Goal: Task Accomplishment & Management: Manage account settings

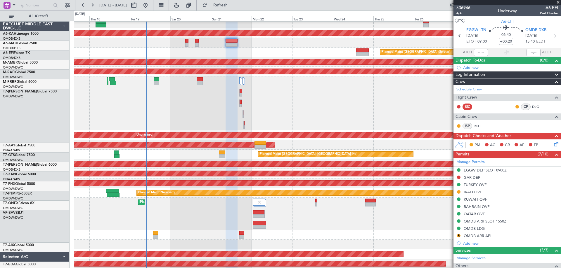
scroll to position [113, 0]
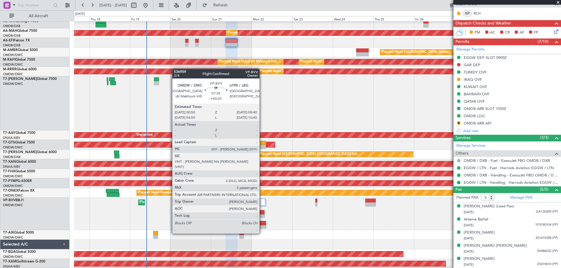
click at [262, 223] on div at bounding box center [259, 223] width 13 height 4
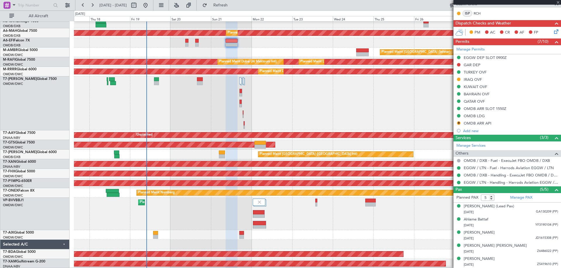
type input "+00:25"
type input "2"
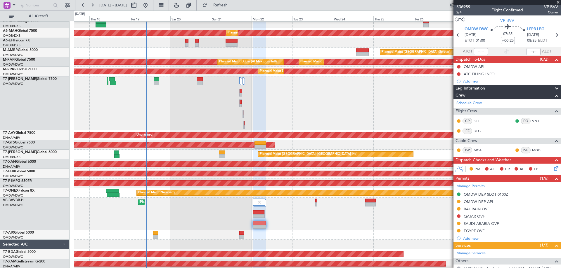
scroll to position [0, 0]
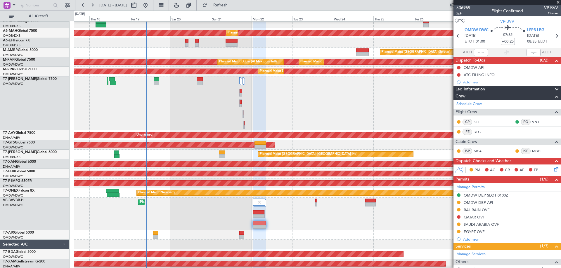
click at [461, 14] on span "2/4" at bounding box center [463, 13] width 14 height 5
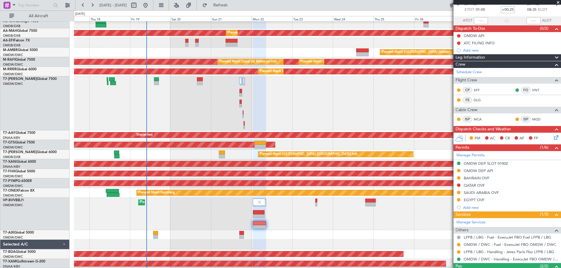
scroll to position [69, 0]
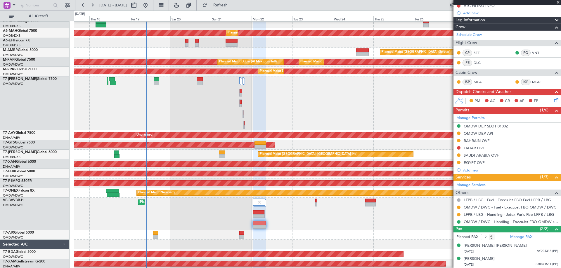
click at [353, 108] on div "Planned Maint Dubai (Al Maktoum Intl)" at bounding box center [317, 104] width 487 height 54
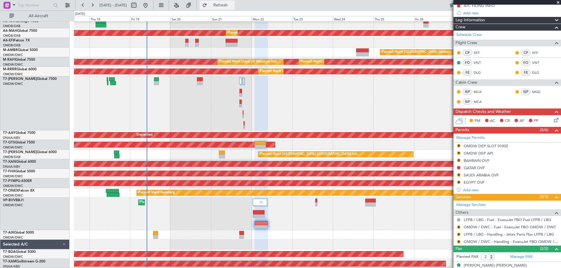
click at [233, 5] on span "Refresh" at bounding box center [220, 5] width 25 height 4
click at [481, 242] on link "OMDW / DWC - Handling - ExecuJet FBO OMDW / DWC" at bounding box center [510, 241] width 94 height 5
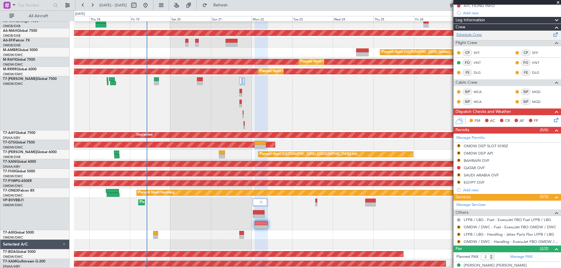
scroll to position [40, 0]
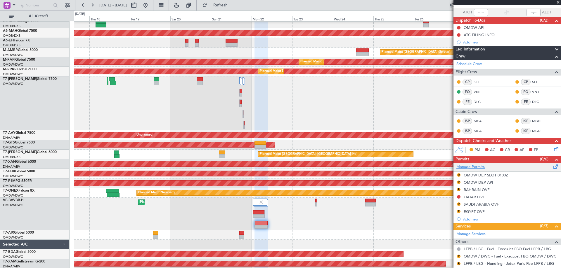
click at [468, 168] on link "Manage Permits" at bounding box center [470, 167] width 28 height 6
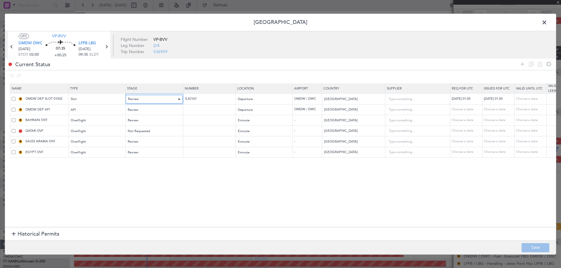
click at [137, 100] on span "Review" at bounding box center [133, 99] width 11 height 4
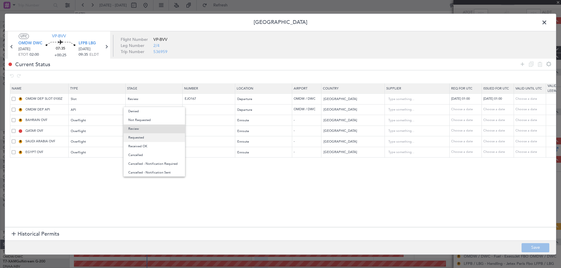
click at [141, 136] on span "Requested" at bounding box center [154, 137] width 52 height 9
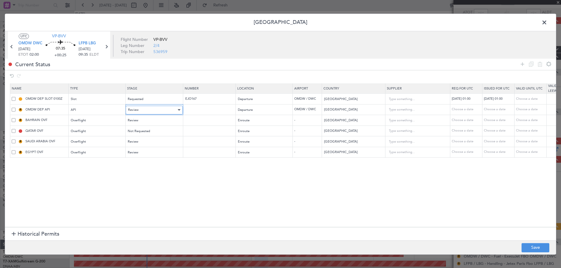
click at [143, 112] on div "Review" at bounding box center [152, 110] width 48 height 9
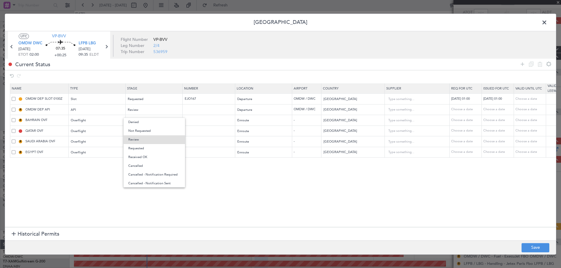
click at [140, 148] on span "Requested" at bounding box center [154, 148] width 52 height 9
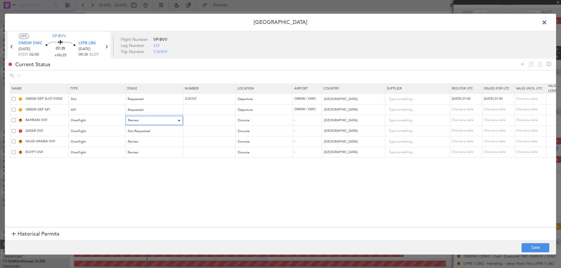
click at [141, 123] on div "Review" at bounding box center [152, 121] width 48 height 9
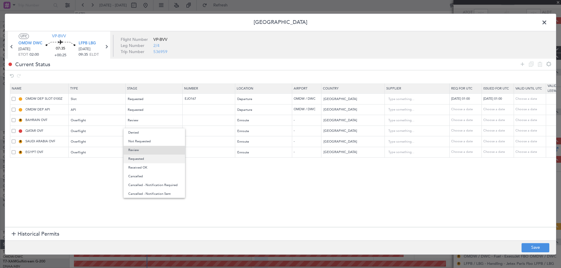
click at [141, 156] on span "Requested" at bounding box center [154, 159] width 52 height 9
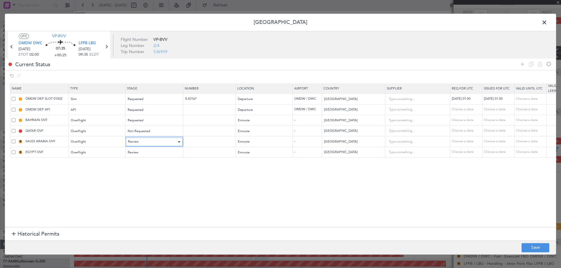
click at [153, 140] on div "Review" at bounding box center [152, 142] width 48 height 9
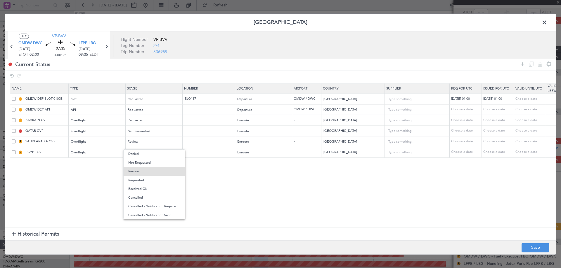
drag, startPoint x: 139, startPoint y: 180, endPoint x: 141, endPoint y: 169, distance: 11.1
click at [139, 178] on span "Requested" at bounding box center [154, 180] width 52 height 9
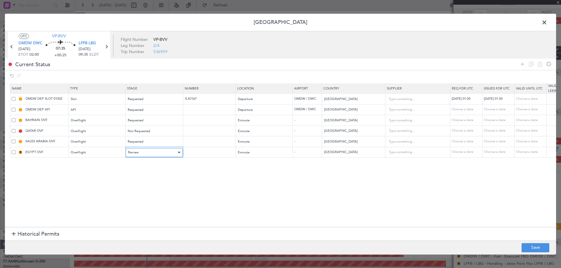
click at [149, 150] on div "Review" at bounding box center [152, 152] width 48 height 9
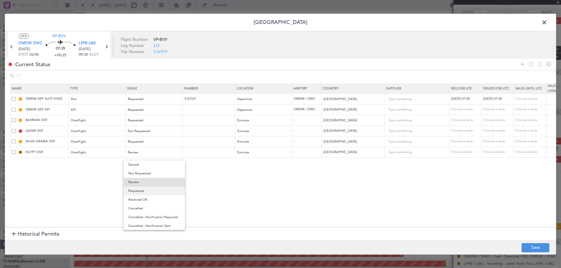
click at [145, 192] on span "Requested" at bounding box center [154, 191] width 52 height 9
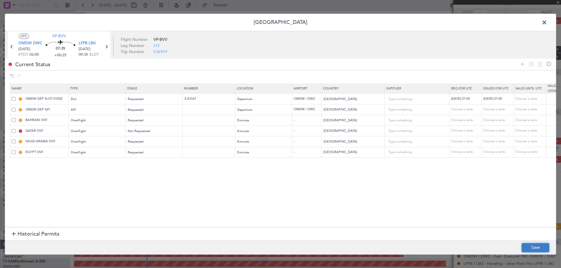
click at [536, 245] on button "Save" at bounding box center [535, 247] width 28 height 9
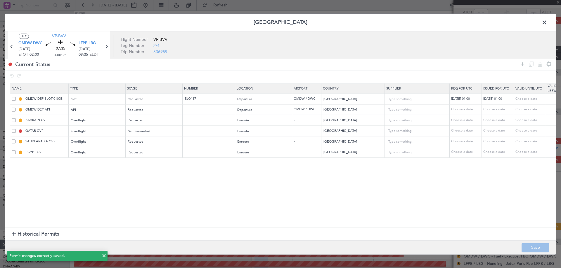
click at [547, 21] on span at bounding box center [547, 24] width 0 height 12
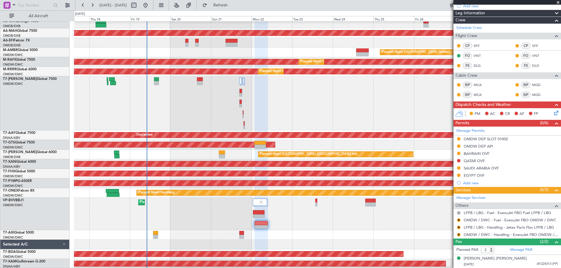
scroll to position [89, 0]
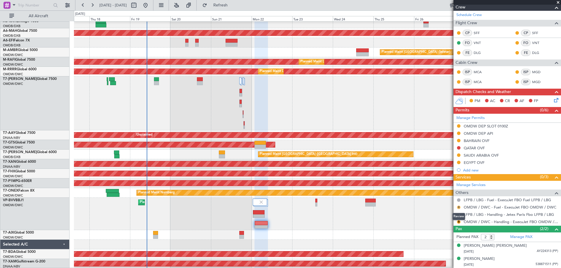
click at [458, 206] on button "R" at bounding box center [459, 208] width 4 height 4
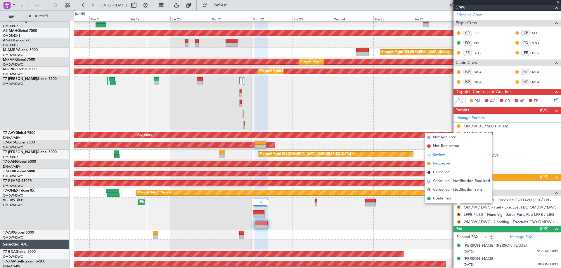
click at [447, 165] on span "Requested" at bounding box center [442, 164] width 18 height 6
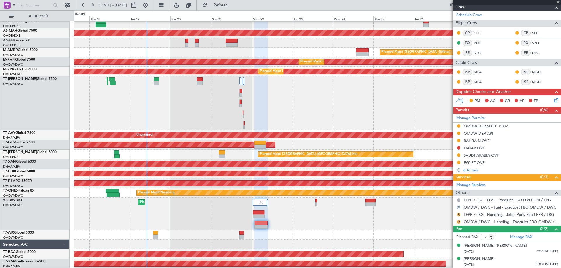
click at [458, 214] on button "R" at bounding box center [459, 215] width 4 height 4
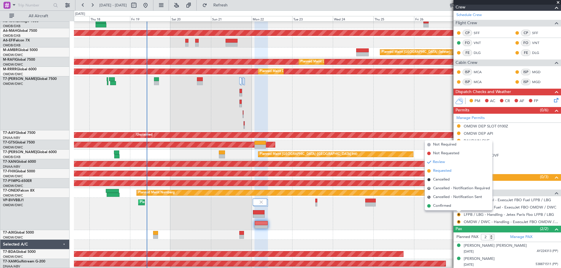
click at [446, 170] on span "Requested" at bounding box center [442, 171] width 18 height 6
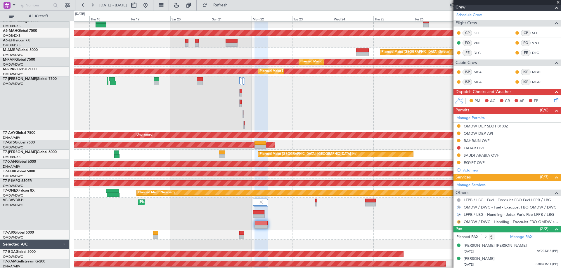
click at [459, 222] on button "R" at bounding box center [459, 222] width 4 height 4
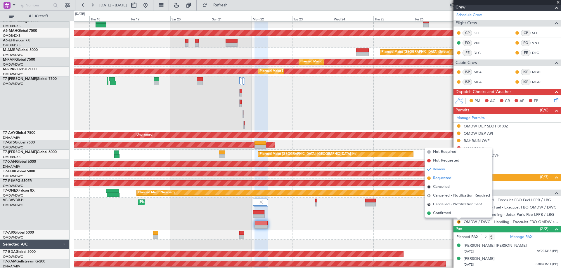
click at [447, 177] on span "Requested" at bounding box center [442, 179] width 18 height 6
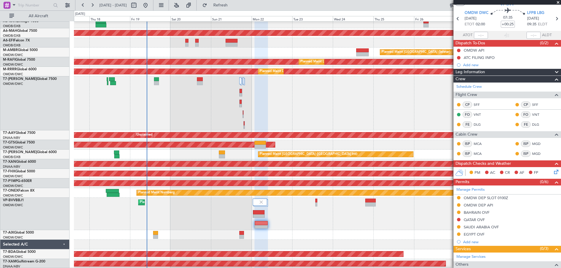
scroll to position [0, 0]
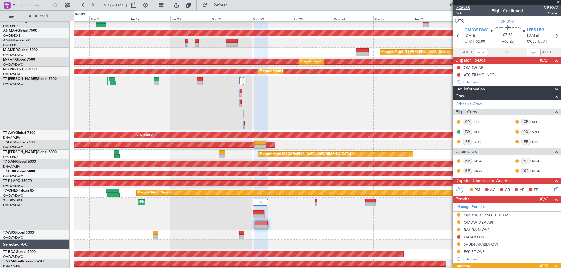
click at [465, 8] on span "536959" at bounding box center [463, 8] width 14 height 6
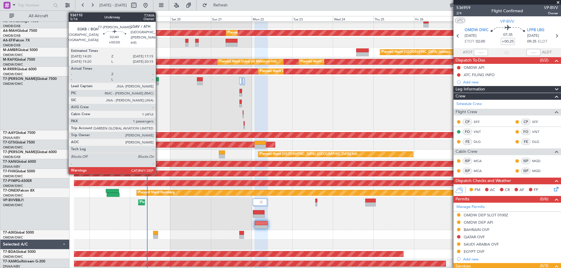
click at [158, 83] on div at bounding box center [156, 83] width 5 height 4
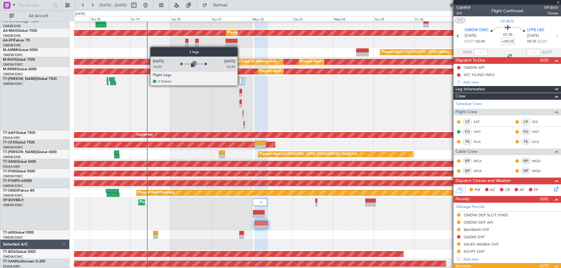
type input "1"
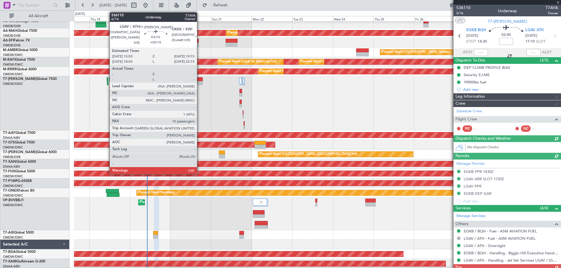
click at [199, 81] on div "Planned Maint Dubai (Al Maktoum Intl)" at bounding box center [317, 104] width 487 height 54
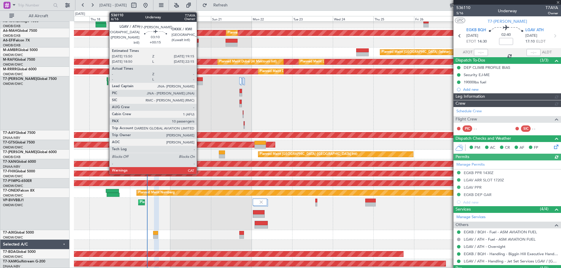
type input "[PERSON_NAME] ([PERSON_NAME])"
type input "7177"
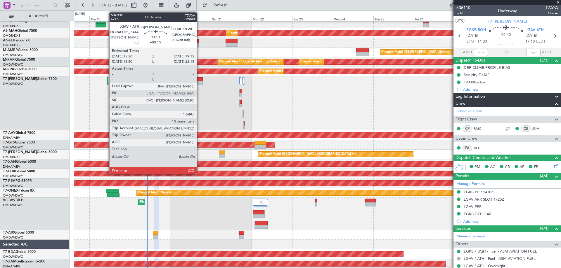
click at [199, 81] on div at bounding box center [200, 83] width 6 height 4
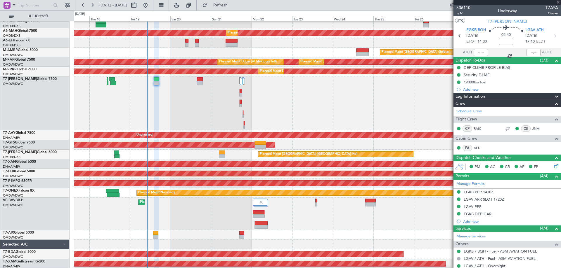
type input "+00:15"
type input "10"
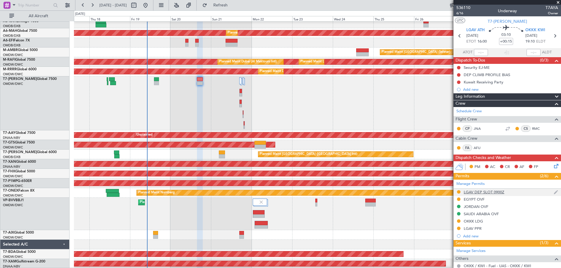
click at [496, 193] on div "LGAV DEP SLOT 0900Z" at bounding box center [483, 192] width 41 height 5
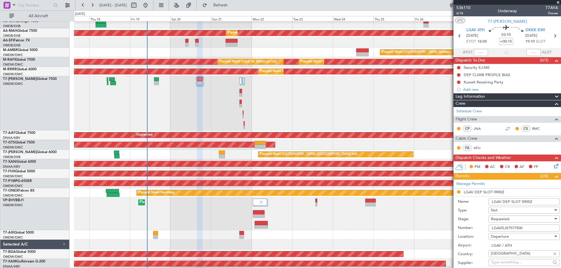
drag, startPoint x: 536, startPoint y: 202, endPoint x: 521, endPoint y: 201, distance: 14.4
click at [521, 201] on input "LGAV DEP SLOT 0900Z" at bounding box center [523, 202] width 71 height 7
type input "LGAV DEP SLOT 1600Z"
drag, startPoint x: 489, startPoint y: 226, endPoint x: 485, endPoint y: 227, distance: 3.8
click at [487, 226] on div "Number: LGAVDJST577500" at bounding box center [509, 228] width 102 height 9
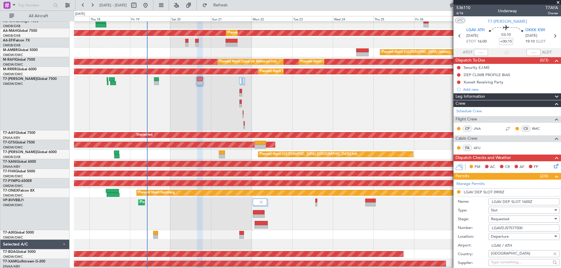
paste input "text"
type input "LGAVDJST577500"
click at [514, 220] on div "Requested" at bounding box center [522, 219] width 62 height 9
click at [509, 265] on span "Received OK" at bounding box center [521, 266] width 61 height 9
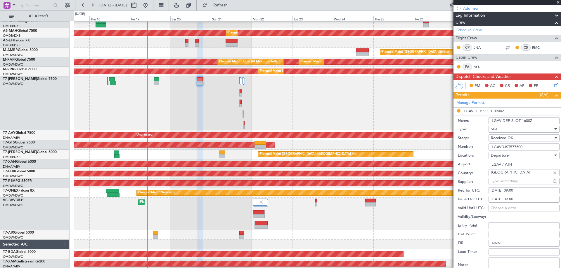
scroll to position [117, 0]
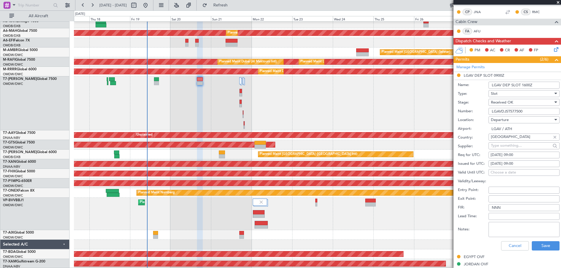
click at [521, 154] on div "[DATE] 09:00" at bounding box center [523, 155] width 67 height 6
select select "9"
select select "2025"
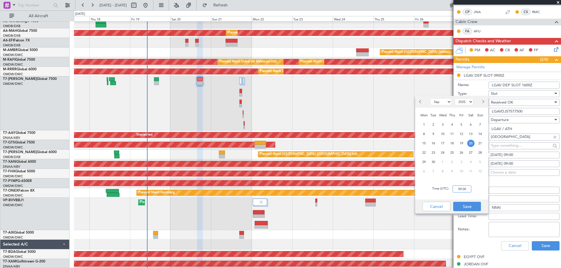
click at [462, 191] on input "09:00" at bounding box center [461, 189] width 19 height 7
type input "16:00"
drag, startPoint x: 470, startPoint y: 205, endPoint x: 484, endPoint y: 185, distance: 23.9
click at [470, 205] on button "Save" at bounding box center [467, 206] width 28 height 9
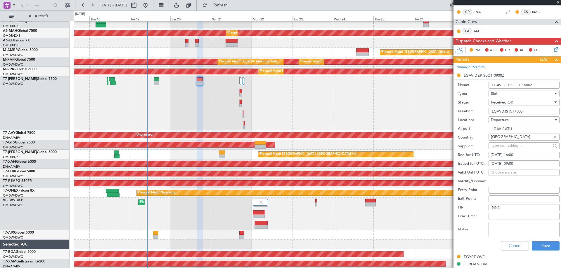
click at [503, 163] on div "[DATE] 09:00" at bounding box center [523, 164] width 67 height 6
select select "9"
select select "2025"
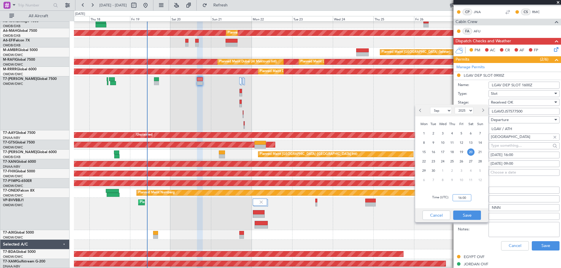
type input "16:00"
click at [471, 204] on div "Time (UTC): 16:00" at bounding box center [451, 197] width 73 height 21
click at [471, 213] on button "Save" at bounding box center [467, 215] width 28 height 9
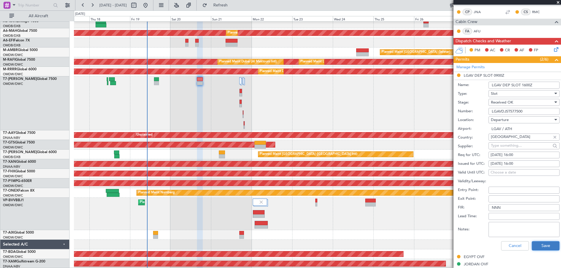
click at [548, 247] on button "Save" at bounding box center [545, 246] width 28 height 9
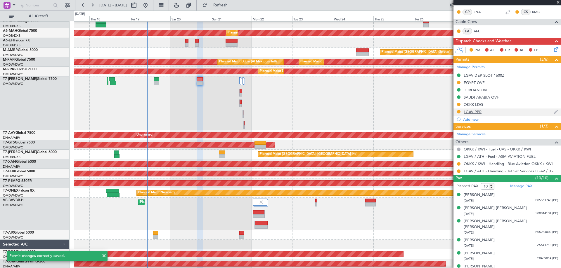
click at [479, 114] on div "LGAV PPR" at bounding box center [472, 112] width 18 height 5
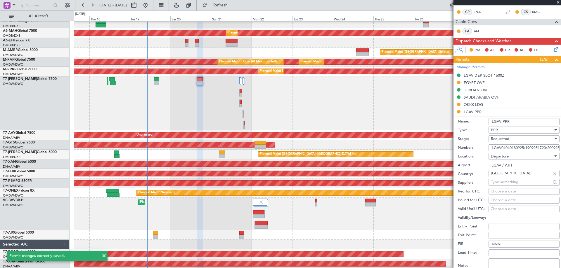
click at [508, 147] on input "LGAV04040180925/1909251720/2009250900" at bounding box center [523, 148] width 71 height 7
paste input "54190925/1909251720/2009251600"
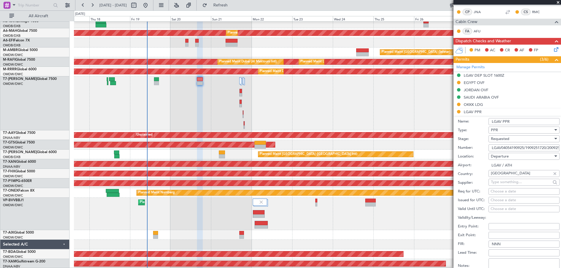
scroll to position [0, 17]
type input "LGAV04054190925/1909251720/2009251600"
click at [510, 140] on div "Requested" at bounding box center [522, 139] width 62 height 9
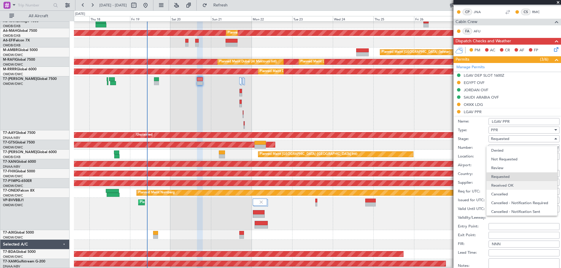
scroll to position [3, 0]
drag, startPoint x: 517, startPoint y: 185, endPoint x: 528, endPoint y: 182, distance: 11.2
click at [518, 185] on span "Received OK" at bounding box center [521, 183] width 61 height 9
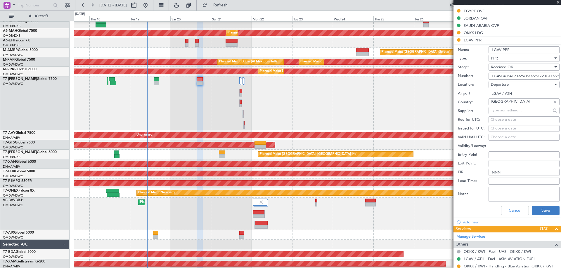
scroll to position [204, 0]
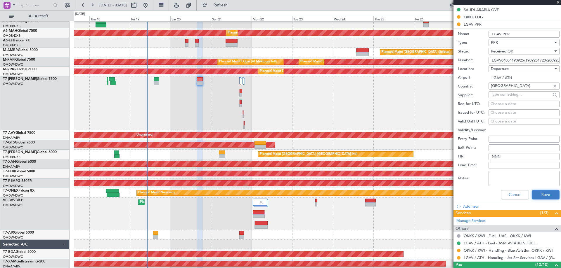
click at [542, 192] on button "Save" at bounding box center [545, 194] width 28 height 9
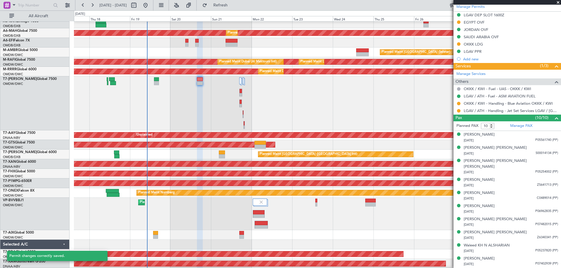
scroll to position [171, 0]
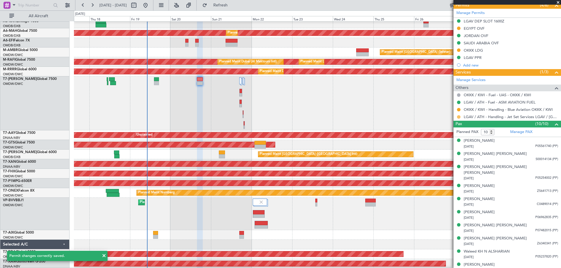
click at [458, 116] on button at bounding box center [459, 117] width 4 height 4
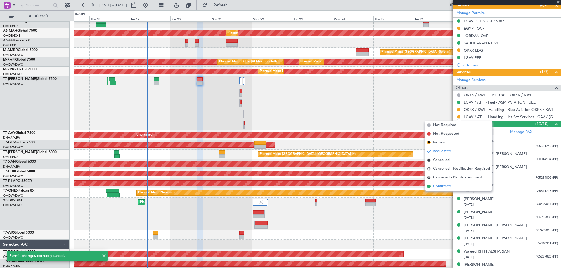
click at [453, 187] on li "Confirmed" at bounding box center [458, 186] width 67 height 9
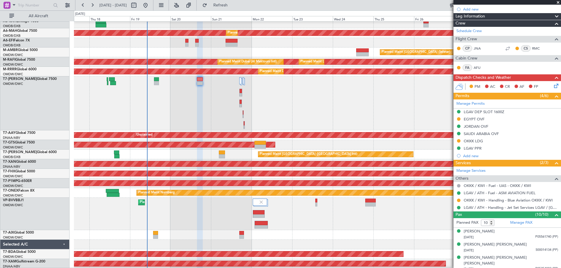
scroll to position [0, 0]
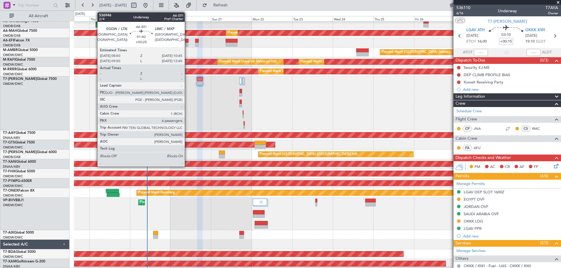
click at [187, 41] on div at bounding box center [187, 41] width 4 height 4
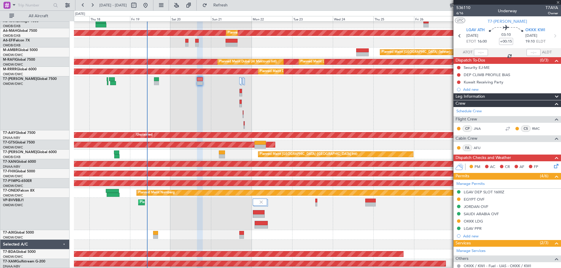
type input "+00:25"
type input "6"
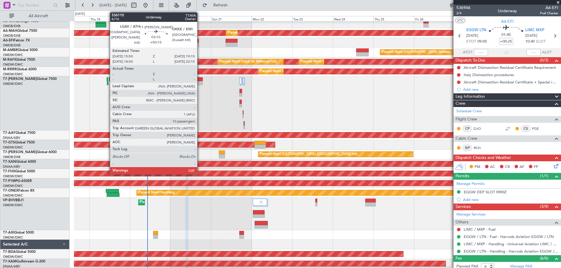
click at [200, 84] on div at bounding box center [200, 83] width 6 height 4
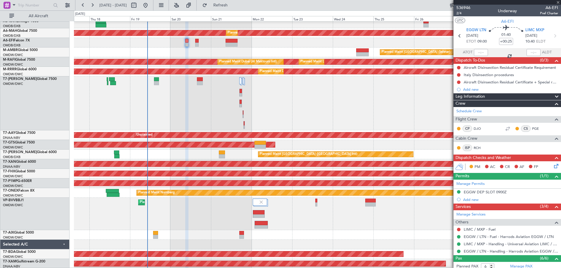
type input "+00:15"
type input "10"
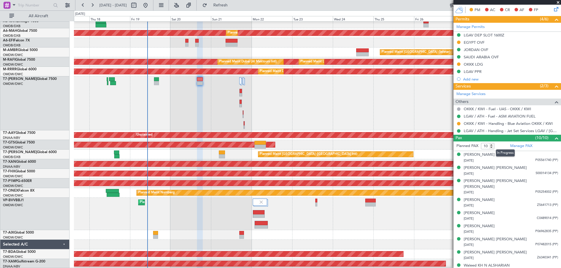
scroll to position [171, 0]
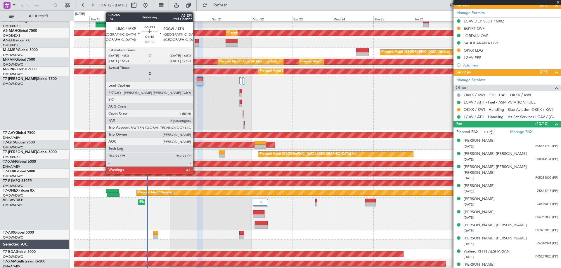
click at [196, 46] on div at bounding box center [197, 45] width 4 height 4
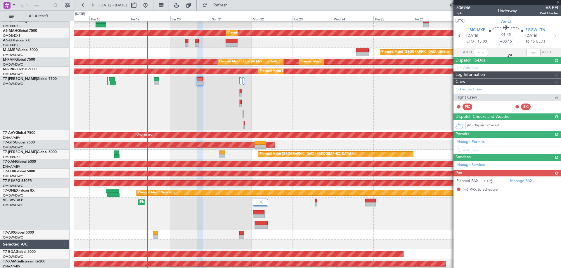
type input "+00:25"
type input "6"
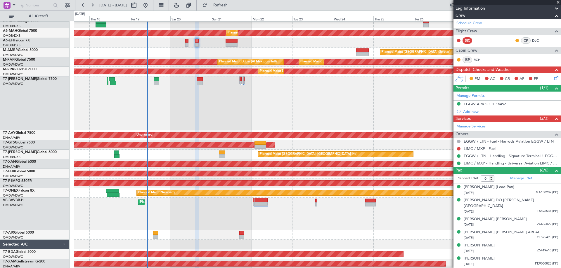
scroll to position [0, 0]
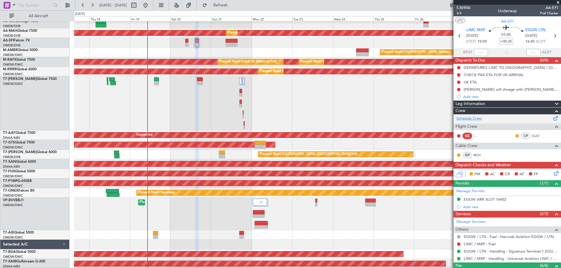
click at [477, 118] on link "Schedule Crew" at bounding box center [468, 119] width 25 height 6
click at [507, 21] on span "A6-EFI" at bounding box center [507, 21] width 13 height 6
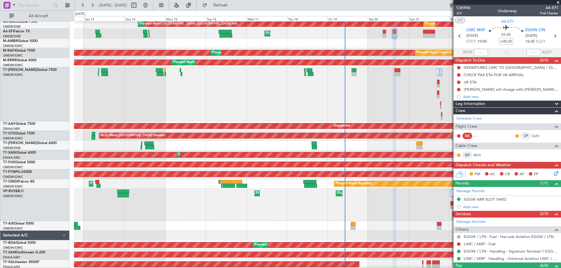
scroll to position [22, 0]
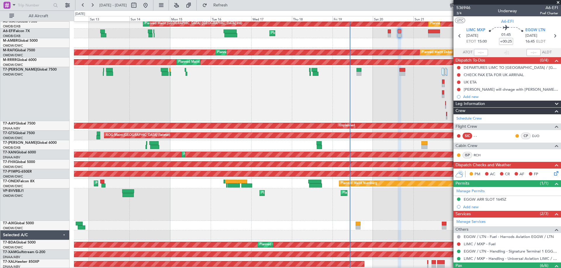
click at [304, 99] on div at bounding box center [317, 94] width 487 height 54
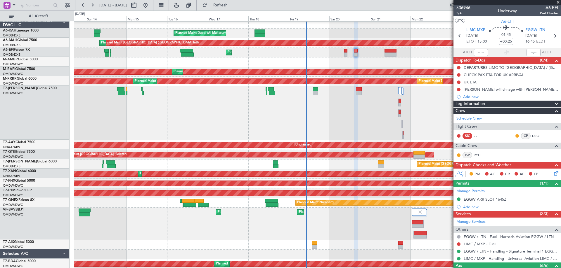
scroll to position [2, 0]
click at [353, 111] on div at bounding box center [317, 113] width 487 height 54
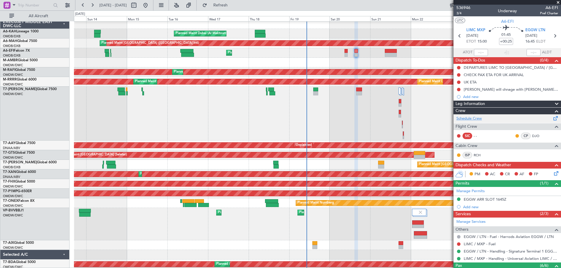
click at [478, 119] on link "Schedule Crew" at bounding box center [468, 119] width 25 height 6
click at [235, 3] on button "Refresh" at bounding box center [216, 5] width 35 height 9
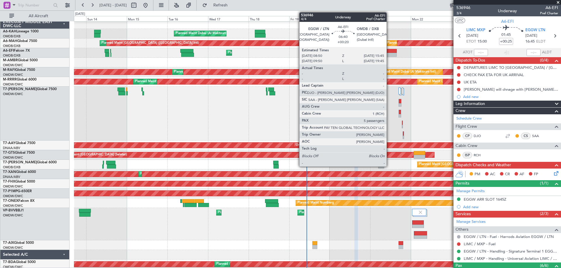
click at [389, 51] on div at bounding box center [391, 51] width 12 height 4
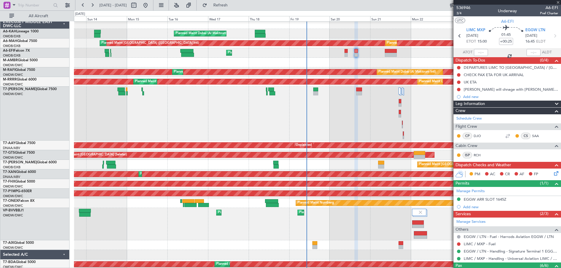
type input "+00:20"
type input "5"
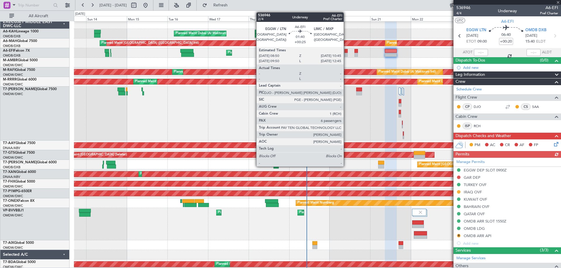
click at [346, 53] on div at bounding box center [346, 55] width 4 height 4
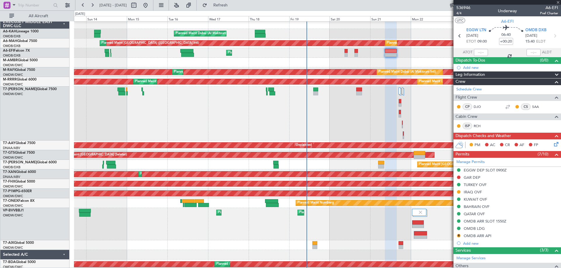
type input "+00:25"
type input "6"
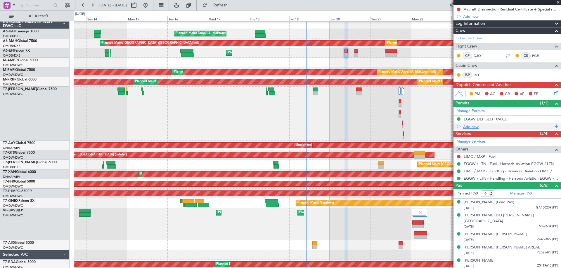
scroll to position [82, 0]
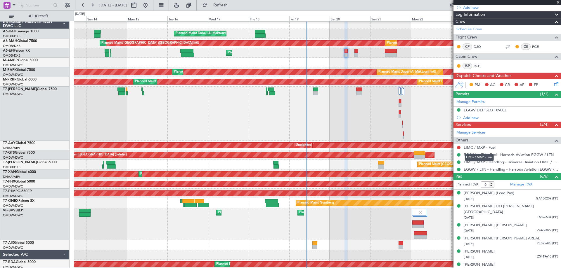
click at [483, 148] on link "LIMC / MXP - Fuel" at bounding box center [479, 147] width 32 height 5
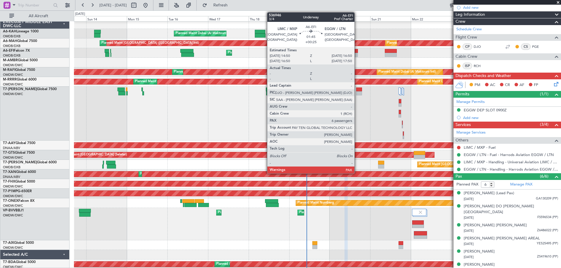
click at [357, 52] on div at bounding box center [356, 51] width 4 height 4
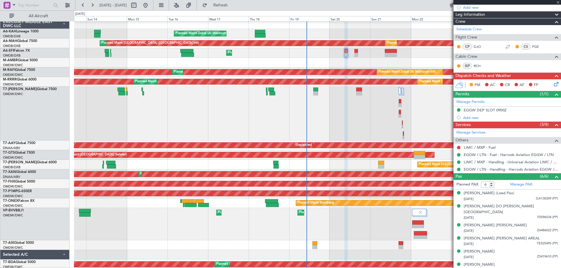
scroll to position [0, 0]
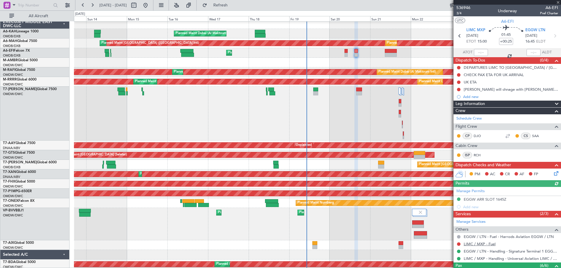
click at [480, 245] on link "LIMC / MXP - Fuel" at bounding box center [479, 244] width 32 height 5
click at [461, 13] on span "3/4" at bounding box center [463, 13] width 14 height 5
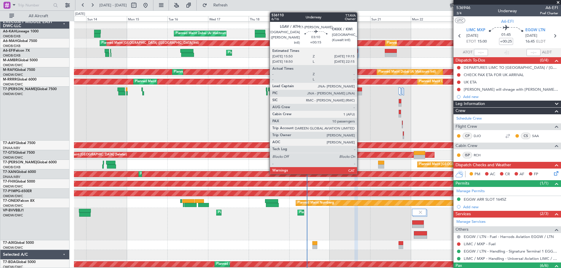
click at [359, 93] on div at bounding box center [359, 93] width 6 height 4
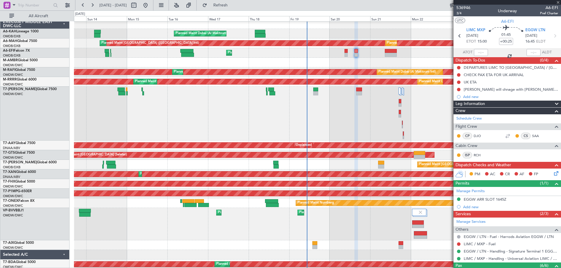
type input "+00:15"
type input "10"
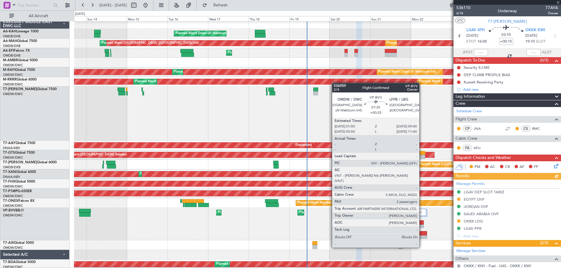
click at [422, 237] on div at bounding box center [420, 238] width 13 height 4
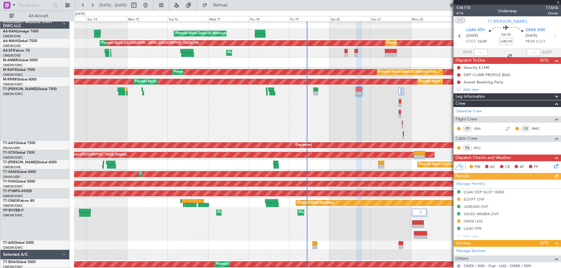
type input "+00:25"
type input "2"
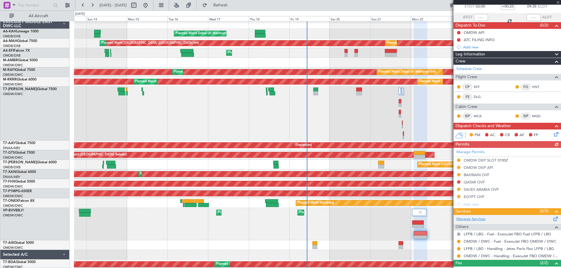
scroll to position [69, 0]
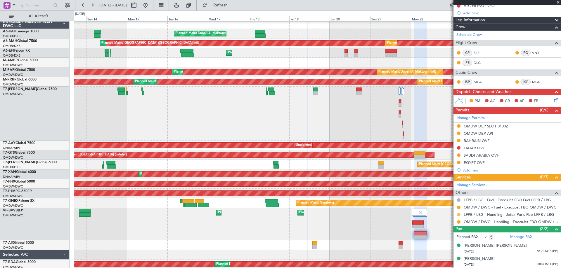
click at [458, 215] on button at bounding box center [459, 215] width 4 height 4
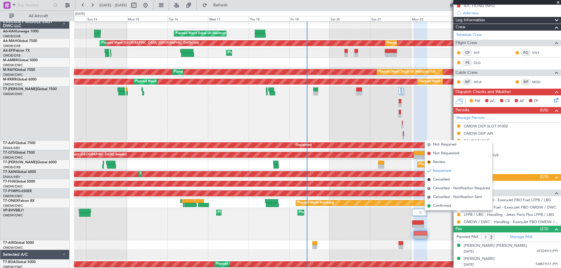
click at [443, 224] on div "Planned Maint Dubai (Al Maktoum Intl) Planned Maint [GEOGRAPHIC_DATA] (Al Makto…" at bounding box center [317, 224] width 487 height 32
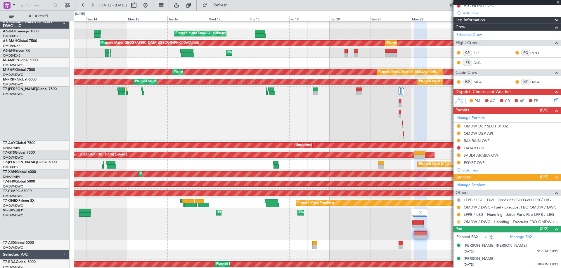
click at [460, 222] on div at bounding box center [458, 222] width 5 height 5
click at [458, 222] on button at bounding box center [459, 222] width 4 height 4
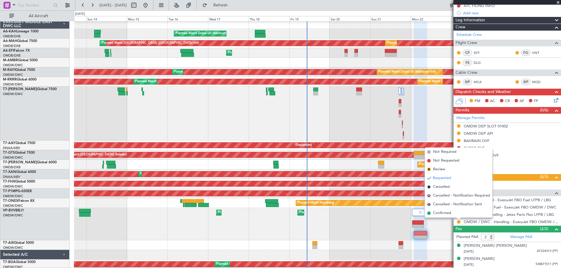
drag, startPoint x: 448, startPoint y: 213, endPoint x: 456, endPoint y: 192, distance: 22.4
click at [448, 212] on span "Confirmed" at bounding box center [442, 214] width 18 height 6
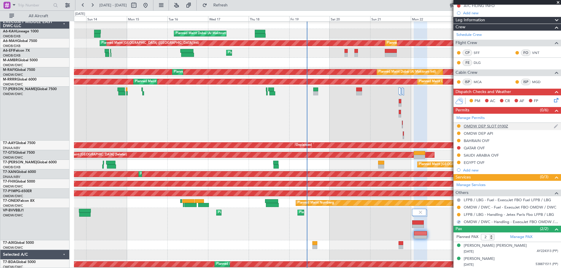
click at [501, 127] on div "OMDW DEP SLOT 0100Z" at bounding box center [485, 126] width 44 height 5
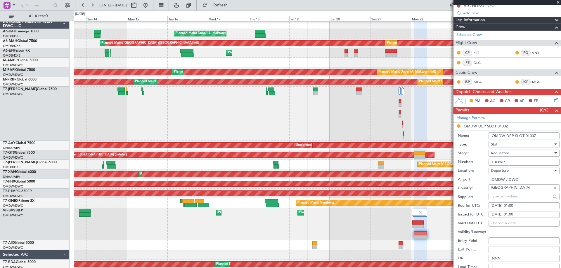
drag, startPoint x: 461, startPoint y: 170, endPoint x: 448, endPoint y: 169, distance: 12.6
click at [448, 169] on fb-app "[DATE] - [DATE] Refresh Quick Links All Aircraft Planned Maint [GEOGRAPHIC_DATA…" at bounding box center [280, 136] width 561 height 264
paste input "K EJO103"
type input "K EJO103"
click at [514, 205] on div "[DATE] 01:00" at bounding box center [523, 206] width 67 height 6
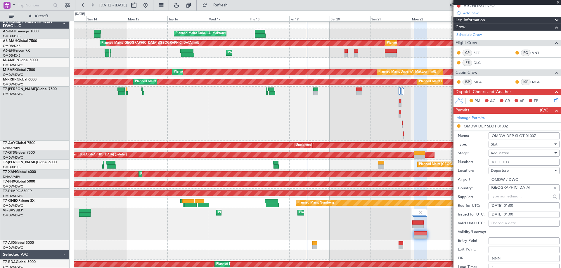
select select "9"
select select "2025"
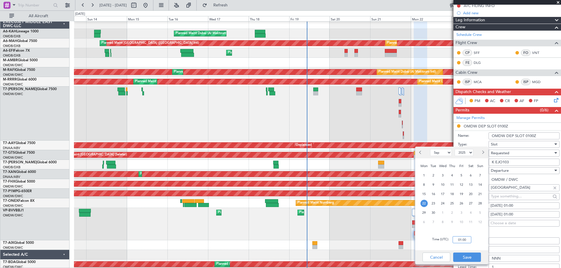
click at [464, 242] on input "01:00" at bounding box center [461, 240] width 19 height 7
type input "02:00"
click at [474, 257] on button "Save" at bounding box center [467, 257] width 28 height 9
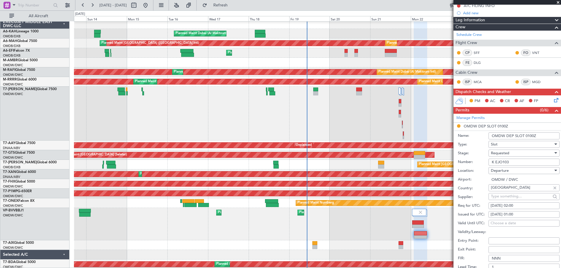
click at [508, 215] on div "[DATE] 01:00" at bounding box center [523, 215] width 67 height 6
select select "9"
select select "2025"
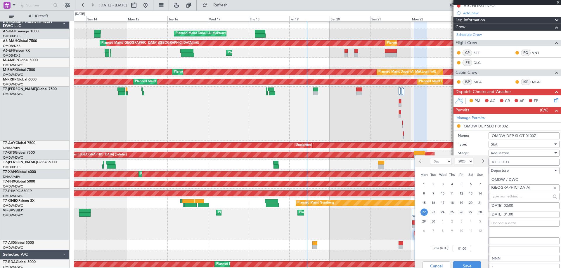
click at [464, 244] on div "Time (UTC): 01:00" at bounding box center [451, 248] width 73 height 21
click at [466, 249] on input "01:00" at bounding box center [461, 248] width 19 height 7
type input "02:00"
click at [473, 263] on button "Save" at bounding box center [467, 266] width 28 height 9
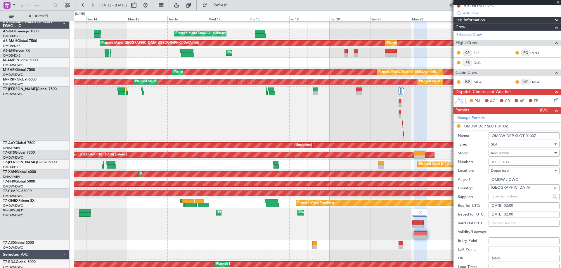
click at [529, 136] on input "OMDW DEP SLOT 0100Z" at bounding box center [523, 136] width 71 height 7
type input "OMDW DEP SLOT 0200Z"
click at [500, 156] on div "Requested" at bounding box center [522, 153] width 62 height 9
click at [507, 196] on span "Received OK" at bounding box center [521, 197] width 61 height 9
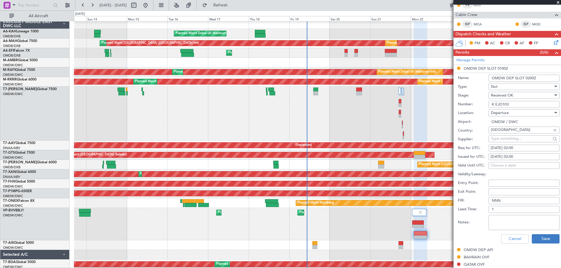
scroll to position [186, 0]
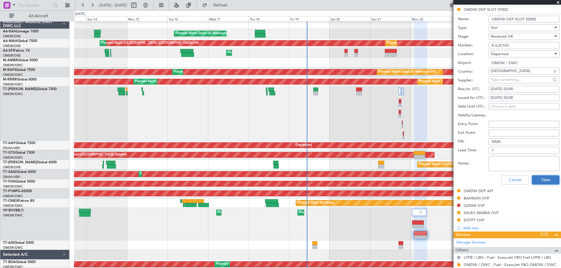
click at [537, 180] on button "Save" at bounding box center [545, 180] width 28 height 9
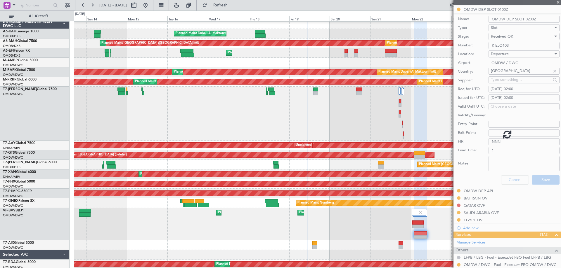
scroll to position [69, 0]
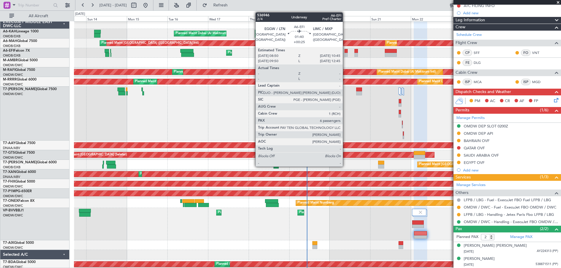
click at [345, 55] on div at bounding box center [346, 55] width 4 height 4
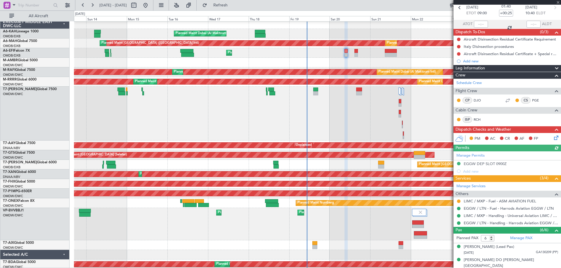
scroll to position [82, 0]
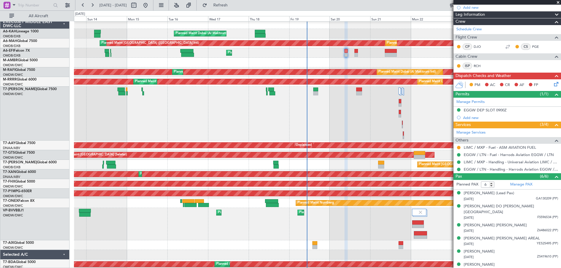
click at [354, 55] on div "Planned Maint [GEOGRAPHIC_DATA] ([GEOGRAPHIC_DATA]) Planned Maint [GEOGRAPHIC_D…" at bounding box center [317, 53] width 487 height 10
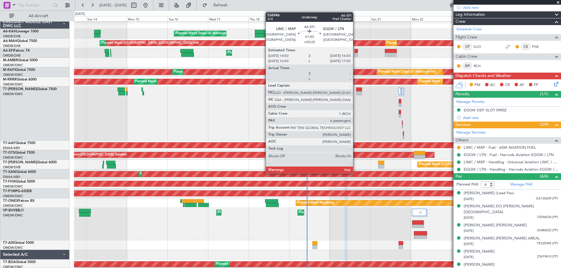
click at [356, 55] on div at bounding box center [356, 55] width 4 height 4
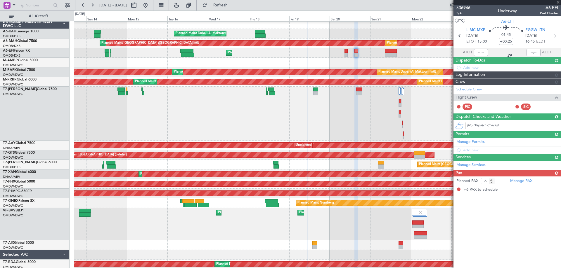
scroll to position [0, 0]
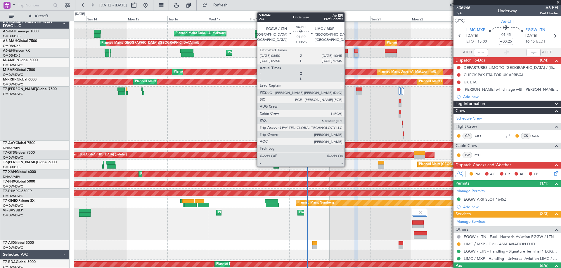
click at [347, 54] on div at bounding box center [346, 55] width 4 height 4
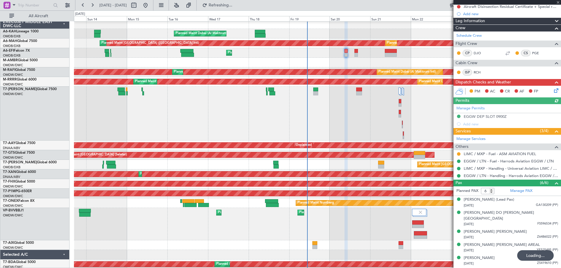
scroll to position [82, 0]
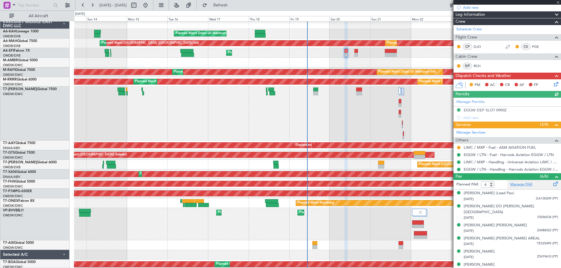
click at [520, 183] on link "Manage PAX" at bounding box center [521, 185] width 22 height 6
drag, startPoint x: 486, startPoint y: 185, endPoint x: 481, endPoint y: 185, distance: 5.0
click at [481, 185] on input "6" at bounding box center [487, 185] width 13 height 6
type input "5"
click at [233, 6] on span "Refresh" at bounding box center [220, 5] width 25 height 4
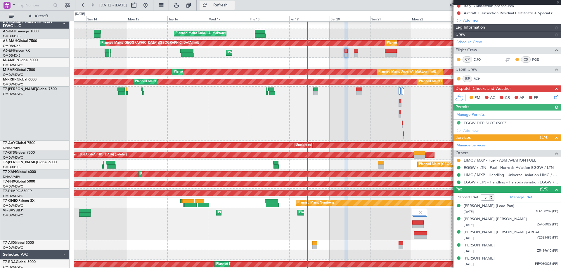
scroll to position [69, 0]
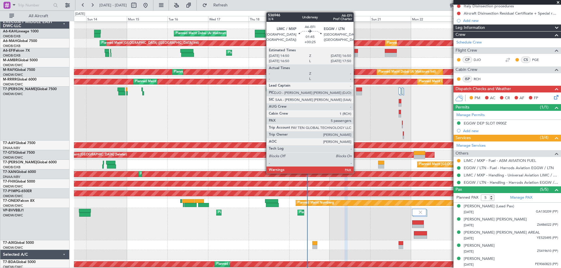
click at [356, 54] on div at bounding box center [356, 55] width 4 height 4
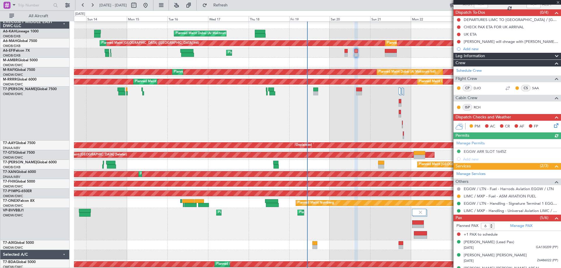
scroll to position [84, 0]
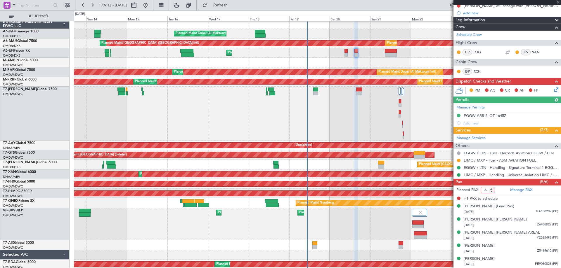
drag, startPoint x: 487, startPoint y: 192, endPoint x: 482, endPoint y: 193, distance: 5.3
click at [482, 193] on input "6" at bounding box center [487, 190] width 13 height 6
type input "5"
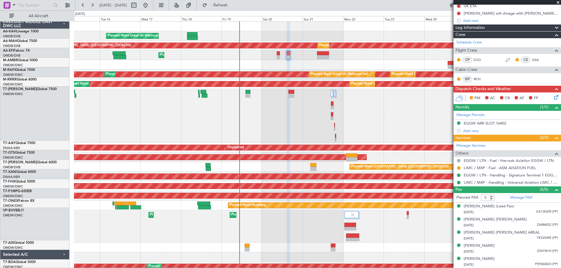
scroll to position [0, 0]
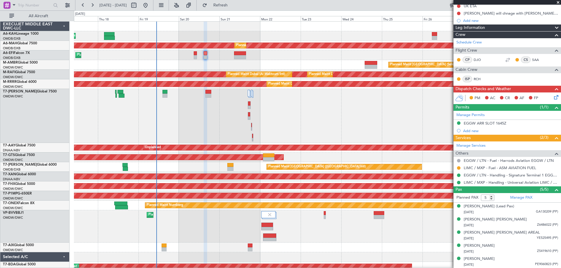
click at [239, 79] on div "Planned Maint Dubai (Al Maktoum Intl) Planned Maint [GEOGRAPHIC_DATA] ([GEOGRAP…" at bounding box center [317, 166] width 487 height 289
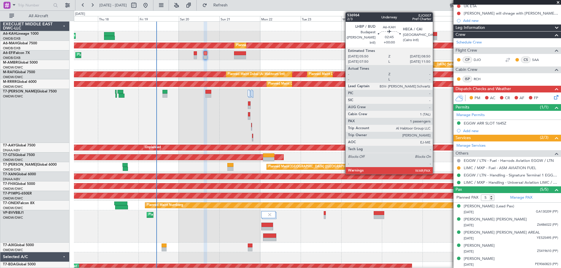
click at [435, 34] on div at bounding box center [434, 34] width 5 height 4
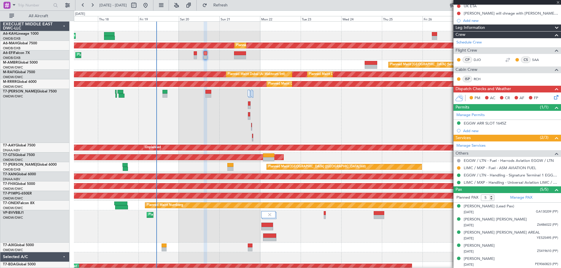
type input "13"
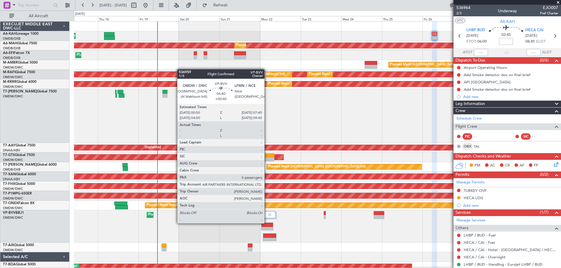
click at [267, 223] on div at bounding box center [266, 225] width 11 height 4
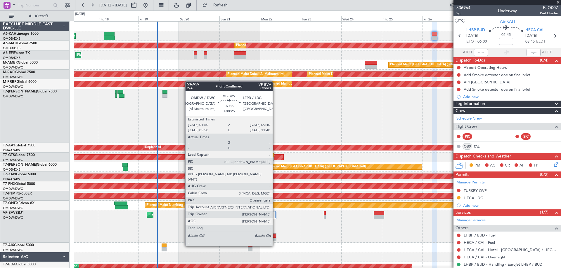
click at [275, 235] on div at bounding box center [269, 236] width 13 height 4
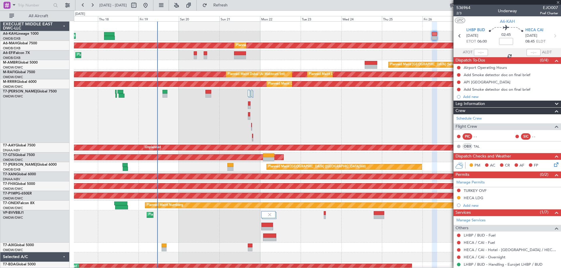
type input "+00:25"
type input "2"
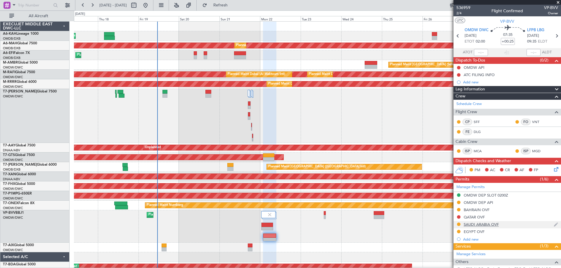
click at [485, 225] on div "SAUDI ARABIA OVF" at bounding box center [480, 224] width 35 height 5
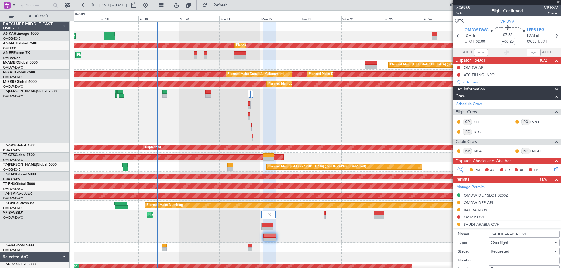
scroll to position [58, 0]
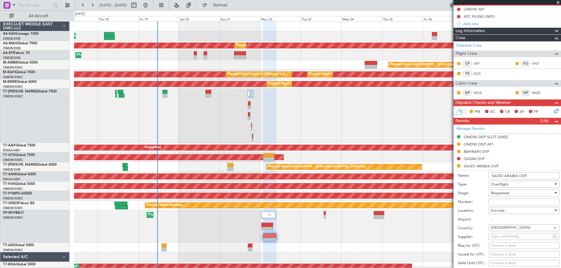
click at [502, 201] on input "Number:" at bounding box center [523, 202] width 71 height 7
paste input "2501020764"
type input "2501020764"
click at [503, 196] on div "Requested" at bounding box center [522, 193] width 62 height 9
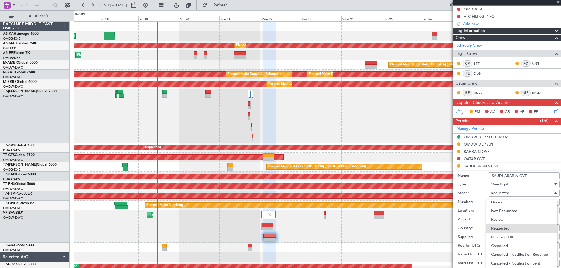
drag, startPoint x: 510, startPoint y: 239, endPoint x: 526, endPoint y: 220, distance: 24.2
click at [511, 238] on span "Received OK" at bounding box center [521, 237] width 61 height 9
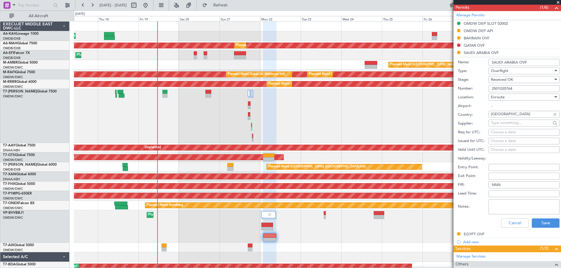
scroll to position [204, 0]
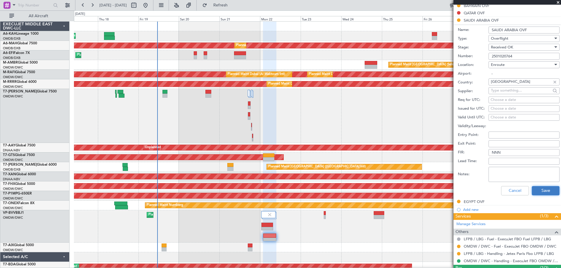
click at [542, 188] on button "Save" at bounding box center [545, 190] width 28 height 9
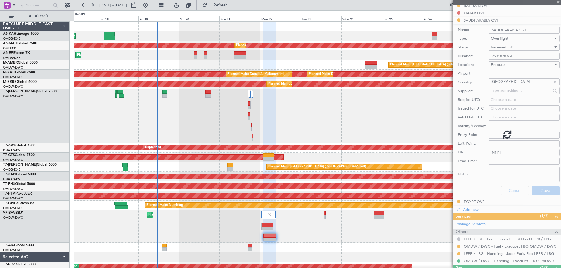
scroll to position [69, 0]
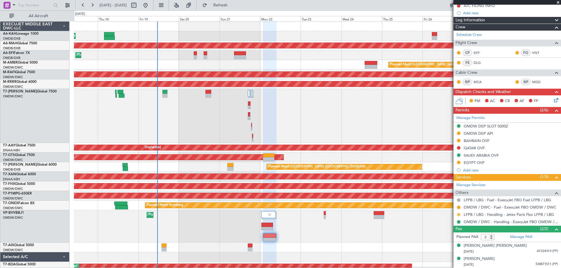
click at [458, 214] on button at bounding box center [459, 215] width 4 height 4
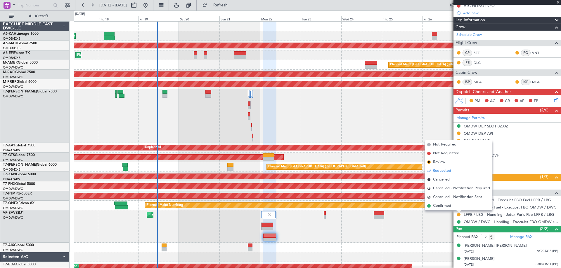
drag, startPoint x: 447, startPoint y: 208, endPoint x: 271, endPoint y: 190, distance: 176.7
click at [446, 208] on span "Confirmed" at bounding box center [442, 206] width 18 height 6
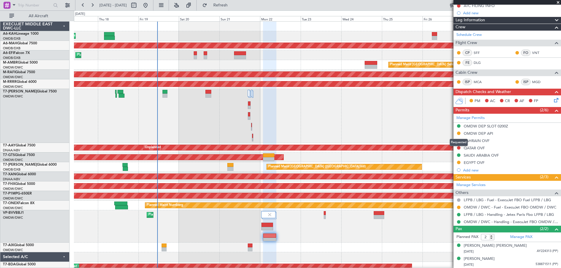
click at [459, 135] on mat-tooltip-component "Requested" at bounding box center [458, 142] width 26 height 15
click at [458, 133] on button at bounding box center [459, 134] width 4 height 4
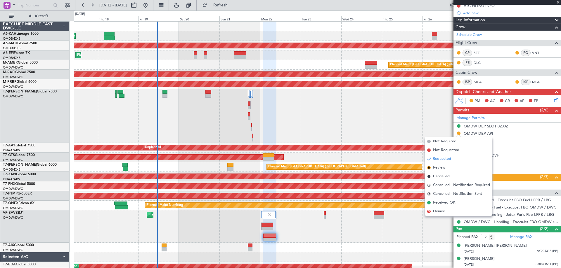
click at [432, 165] on li "R Review" at bounding box center [458, 168] width 67 height 9
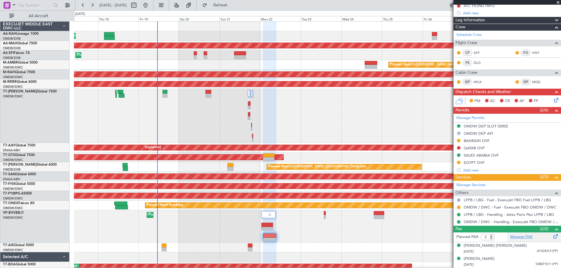
click at [524, 238] on link "Manage PAX" at bounding box center [521, 238] width 22 height 6
click at [233, 5] on span "Refresh" at bounding box center [220, 5] width 25 height 4
type input "3"
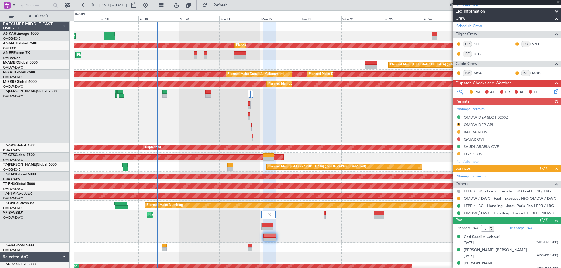
scroll to position [82, 0]
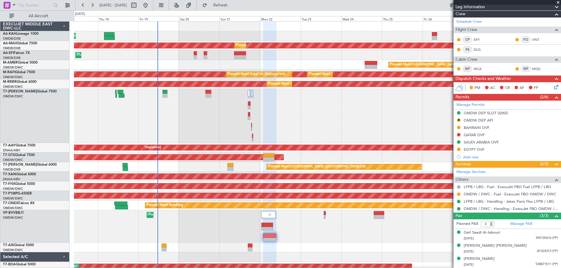
click at [177, 65] on div "Planned Maint [GEOGRAPHIC_DATA] (Seletar)" at bounding box center [317, 65] width 487 height 10
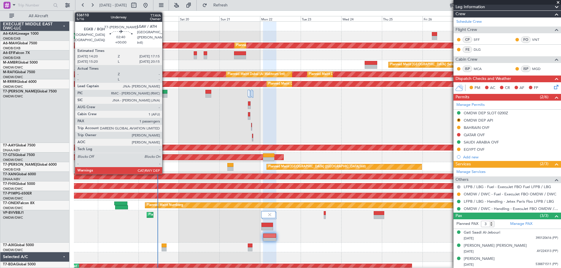
click at [165, 93] on div at bounding box center [164, 92] width 5 height 4
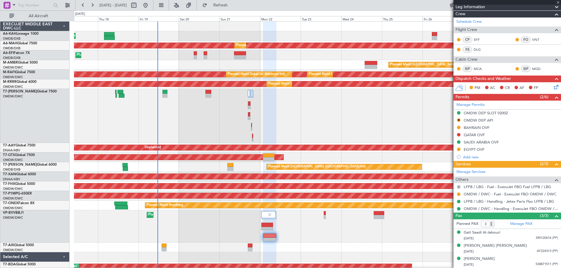
type input "1"
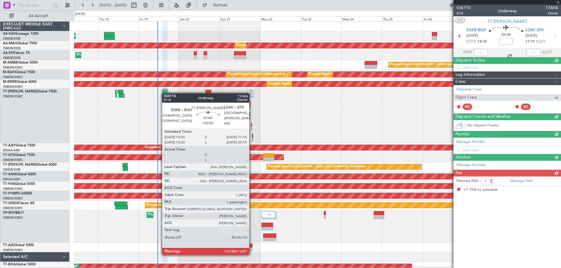
scroll to position [0, 0]
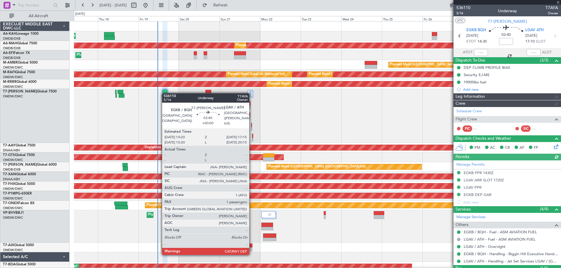
type input "[PERSON_NAME] ([PERSON_NAME])"
type input "7177"
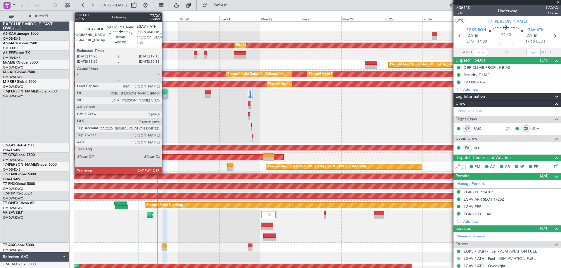
click at [164, 93] on div at bounding box center [164, 92] width 5 height 4
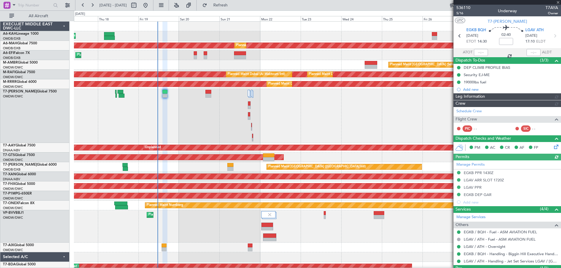
type input "[PERSON_NAME] ([PERSON_NAME])"
type input "7177"
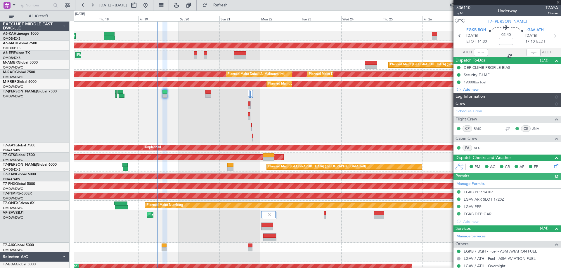
type input "[PERSON_NAME] ([PERSON_NAME])"
type input "7177"
type input "[PERSON_NAME] ([PERSON_NAME])"
type input "7177"
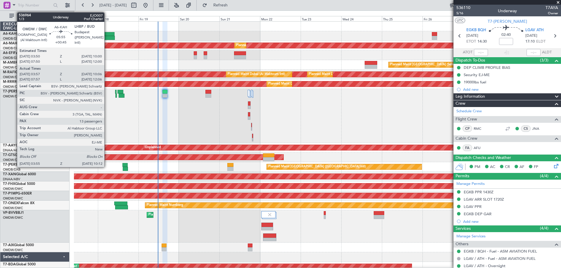
click at [107, 37] on div at bounding box center [109, 38] width 11 height 4
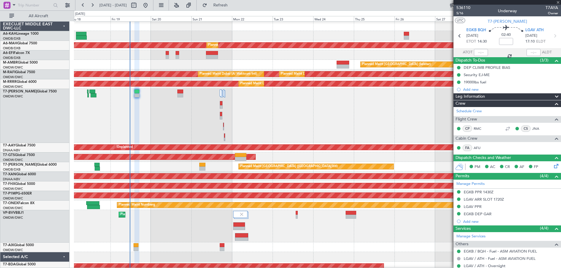
scroll to position [1, 0]
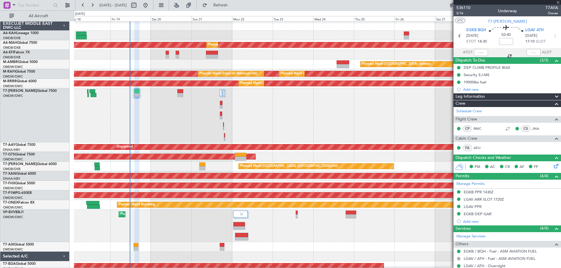
type input "+00:45"
type input "04:07"
type input "10:01"
type input "13"
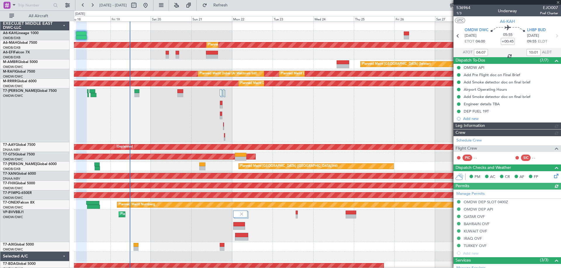
type input "[PERSON_NAME] (ANI)"
type input "7304"
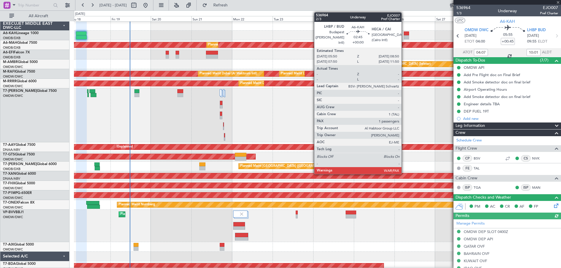
click at [404, 32] on div at bounding box center [406, 34] width 5 height 4
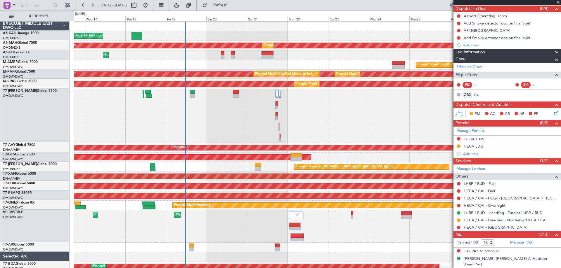
scroll to position [0, 0]
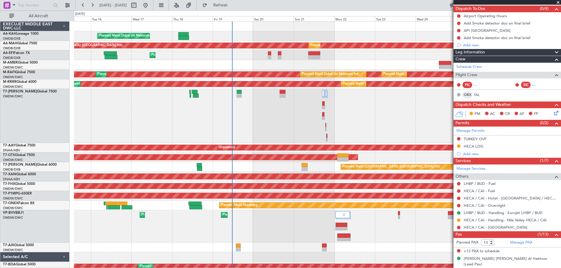
click at [360, 65] on div "Planned Maint Dubai (Al Maktoum Intl) Planned Maint [GEOGRAPHIC_DATA] ([GEOGRAP…" at bounding box center [317, 166] width 487 height 289
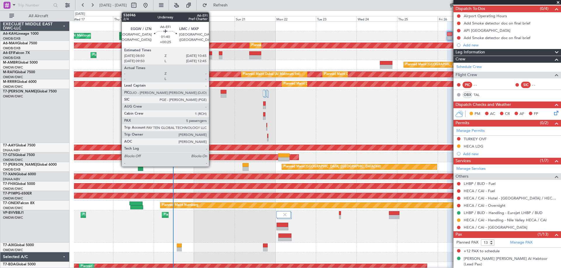
click at [211, 57] on div at bounding box center [211, 57] width 4 height 4
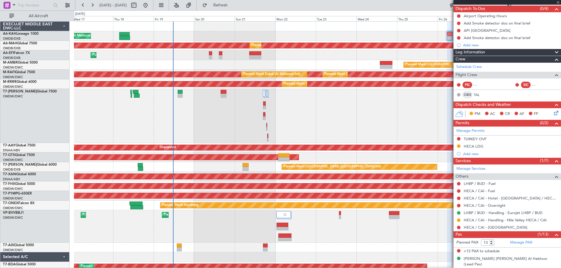
type input "+00:25"
type input "5"
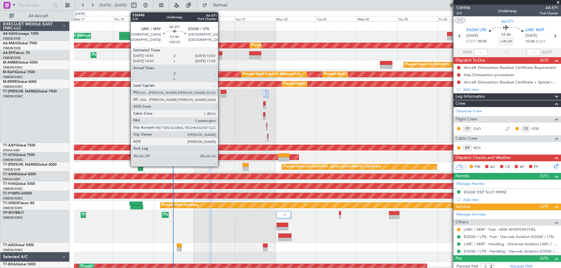
click at [220, 58] on div at bounding box center [221, 57] width 4 height 4
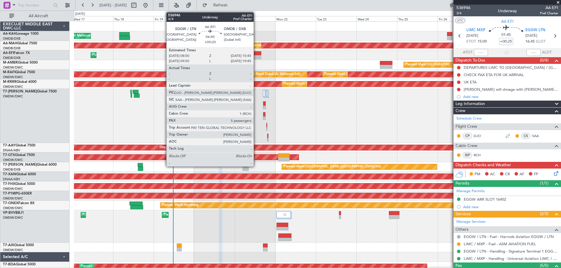
click at [256, 55] on div at bounding box center [255, 53] width 12 height 4
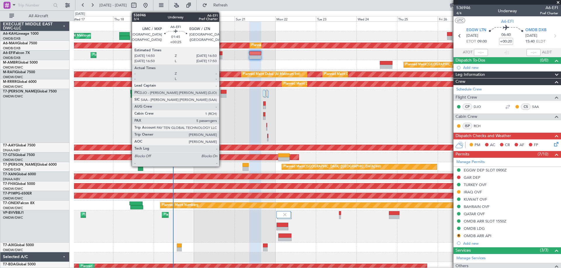
click at [222, 57] on div at bounding box center [221, 57] width 4 height 4
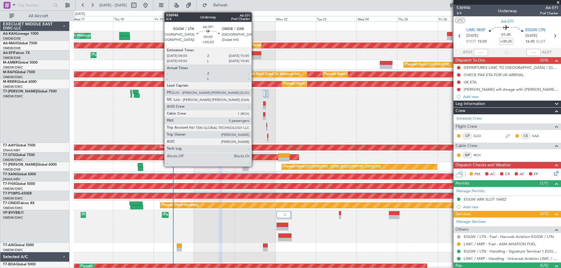
click at [254, 58] on div at bounding box center [255, 57] width 12 height 4
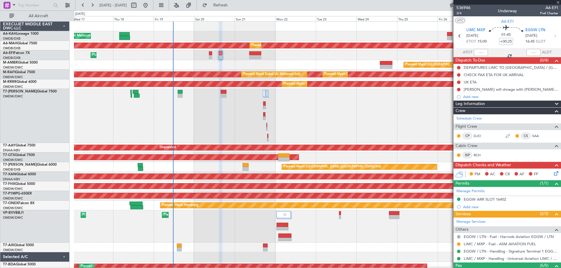
type input "+00:20"
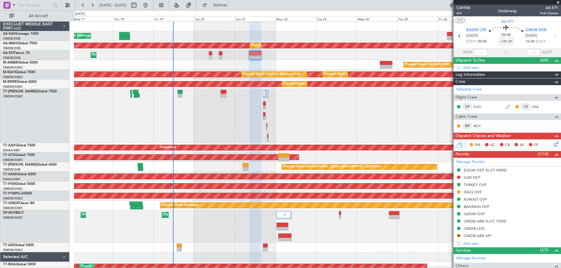
scroll to position [1, 0]
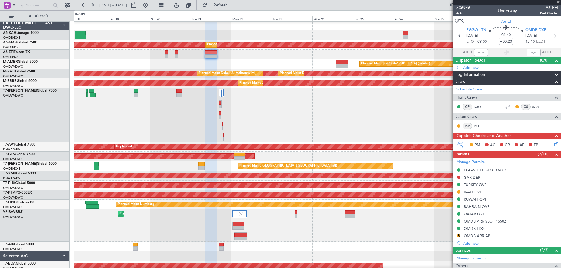
click at [268, 60] on div "Planned Maint [GEOGRAPHIC_DATA] (Seletar)" at bounding box center [317, 64] width 487 height 10
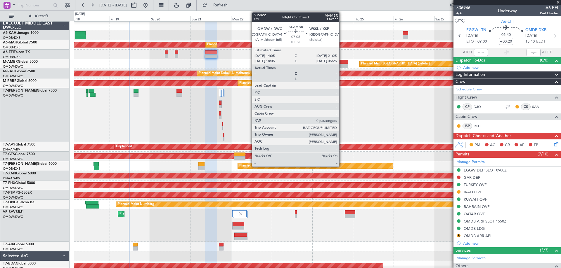
click at [342, 64] on div at bounding box center [342, 66] width 13 height 4
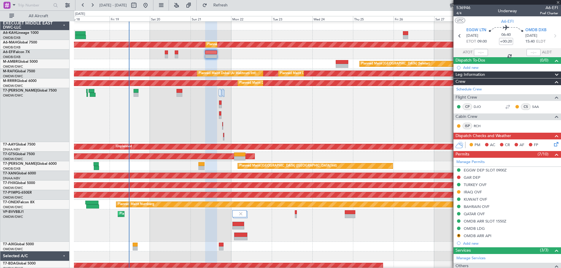
type input "0"
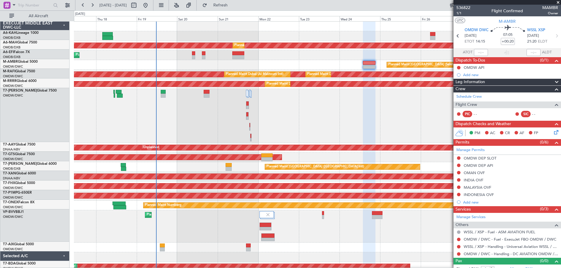
scroll to position [0, 0]
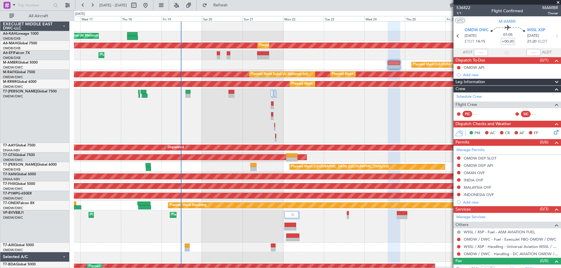
click at [330, 113] on div "Planned Maint Dubai (Al Maktoum Intl)" at bounding box center [317, 116] width 487 height 54
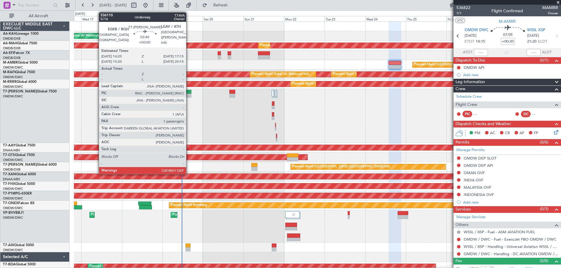
click at [189, 95] on div at bounding box center [188, 96] width 5 height 4
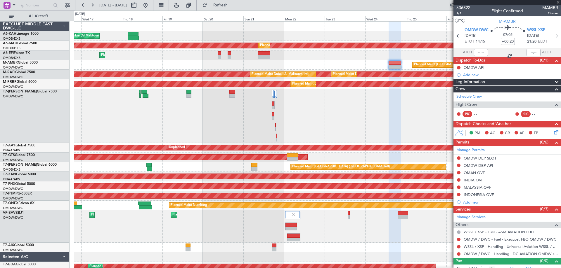
type input "1"
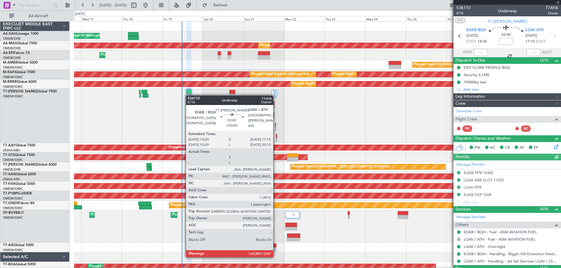
type input "[PERSON_NAME] ([PERSON_NAME])"
type input "7177"
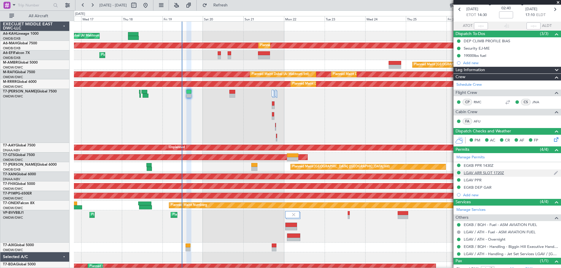
scroll to position [46, 0]
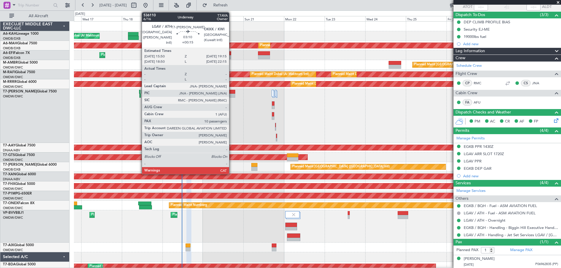
click at [232, 93] on div at bounding box center [232, 92] width 6 height 4
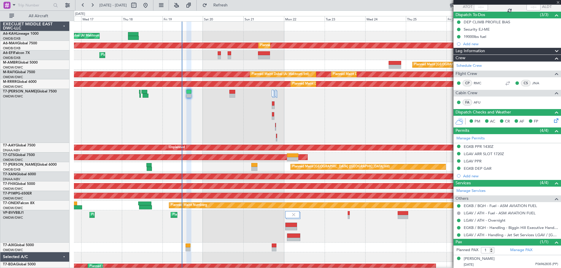
type input "+00:15"
type input "10"
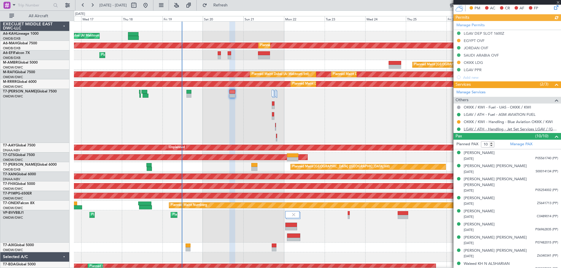
scroll to position [171, 0]
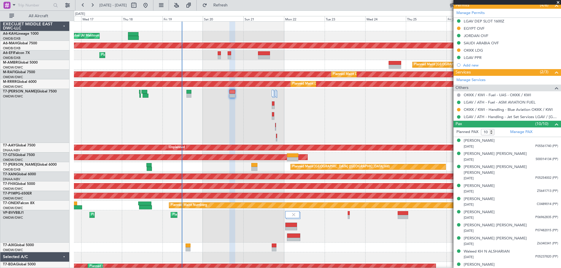
click at [255, 121] on div "Planned Maint Dubai (Al Maktoum Intl)" at bounding box center [317, 116] width 487 height 54
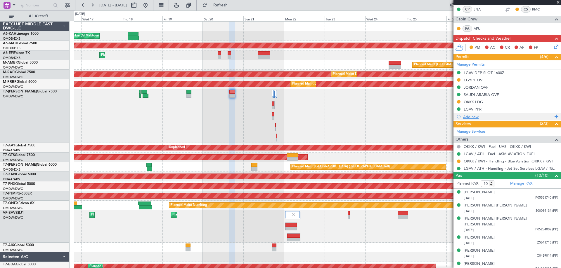
scroll to position [0, 0]
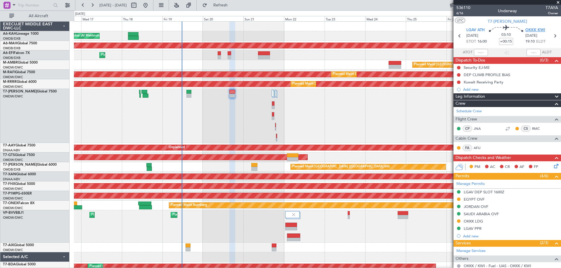
click at [532, 31] on span "OKKK KWI" at bounding box center [535, 30] width 20 height 6
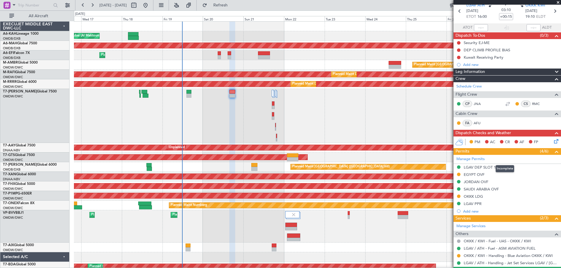
scroll to position [58, 0]
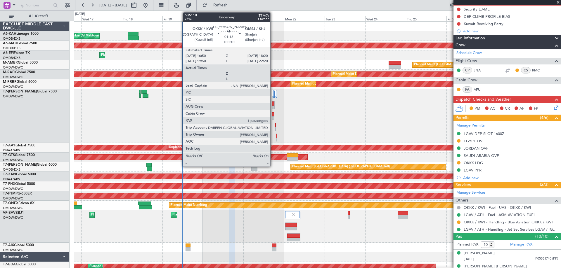
click at [273, 116] on div at bounding box center [273, 114] width 2 height 4
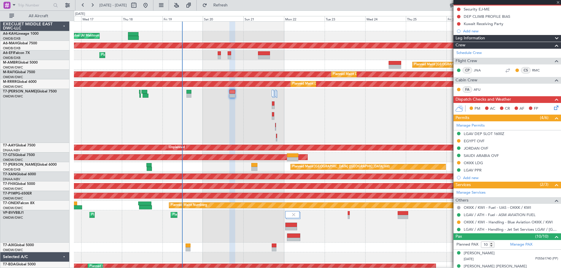
type input "+00:10"
type input "1"
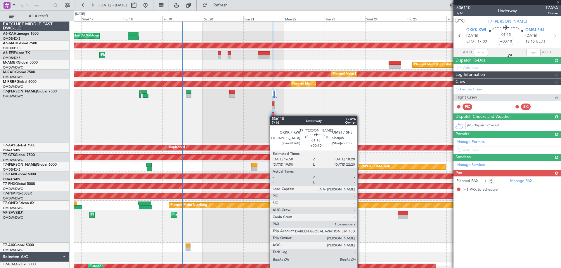
scroll to position [0, 0]
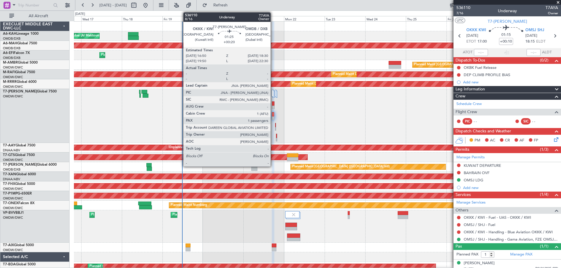
click at [273, 106] on div at bounding box center [273, 108] width 2 height 4
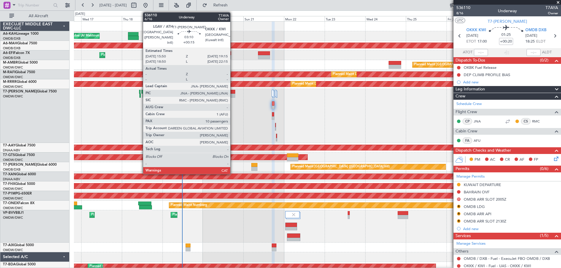
click at [233, 94] on div at bounding box center [232, 96] width 6 height 4
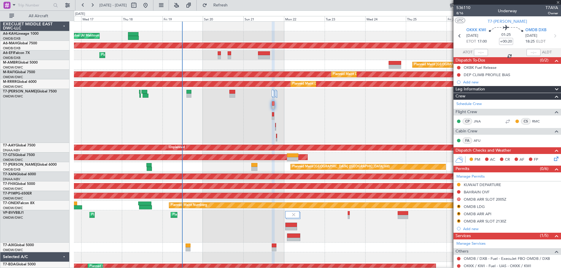
type input "+00:15"
type input "10"
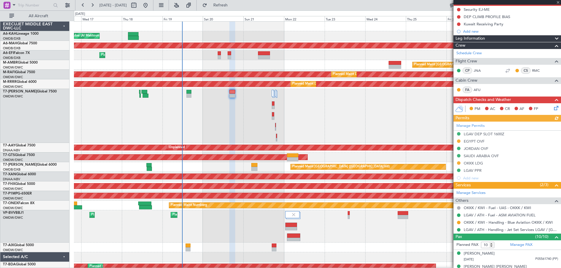
scroll to position [171, 0]
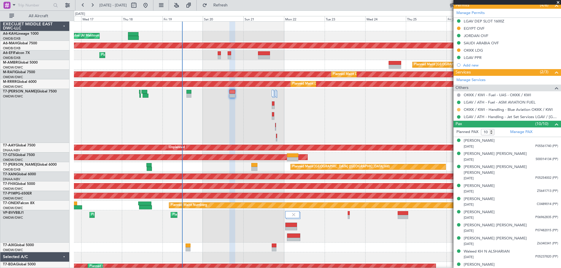
click at [458, 109] on button at bounding box center [459, 110] width 4 height 4
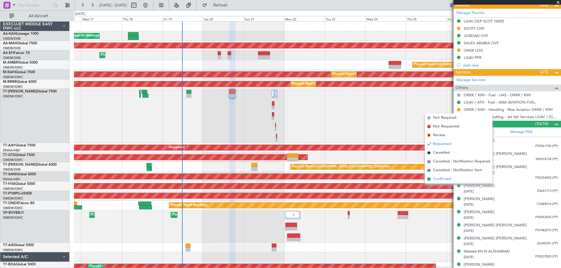
click at [446, 180] on span "Confirmed" at bounding box center [442, 179] width 18 height 6
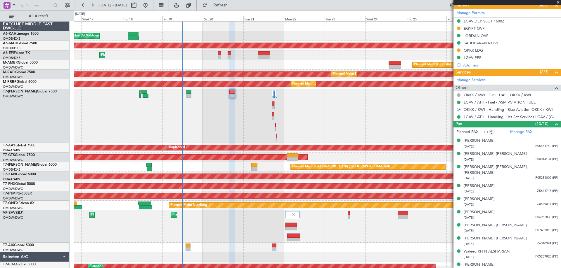
scroll to position [54, 0]
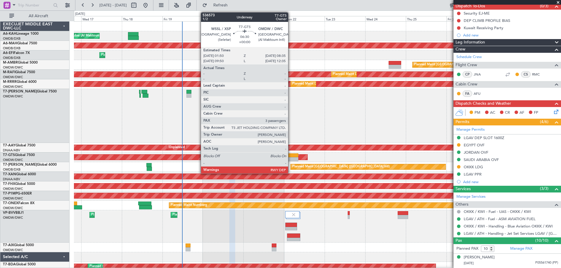
click at [291, 157] on div at bounding box center [293, 156] width 12 height 4
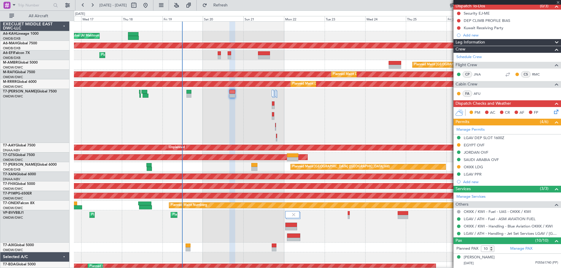
type input "3"
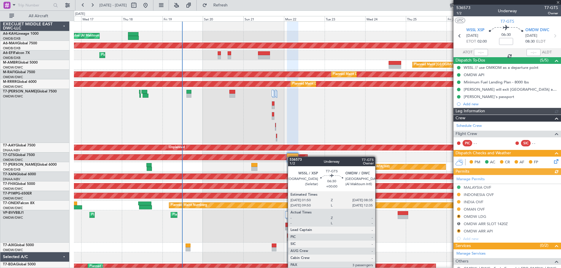
type input "[PERSON_NAME] (ANI)"
type input "7241"
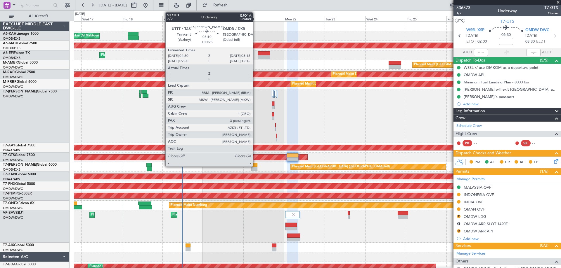
click at [255, 165] on div at bounding box center [254, 165] width 6 height 4
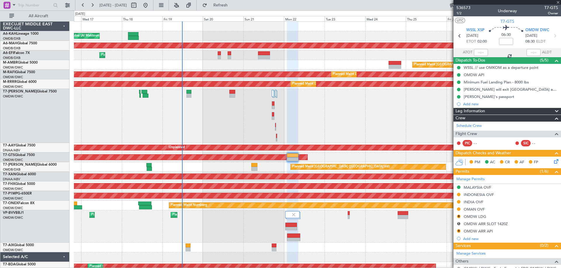
type input "+00:25"
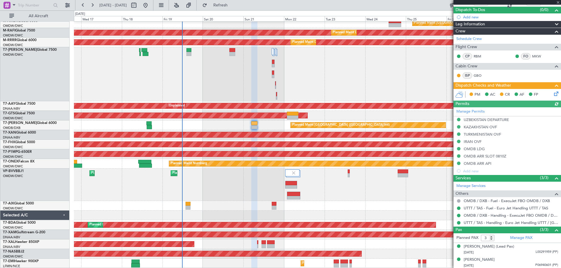
scroll to position [65, 0]
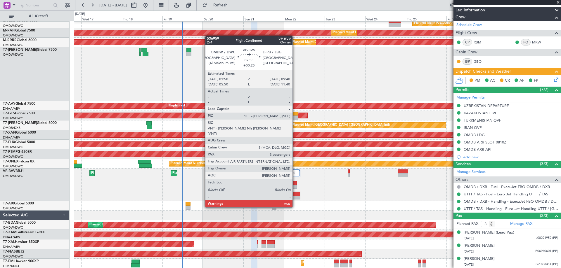
click at [295, 197] on div at bounding box center [293, 198] width 13 height 4
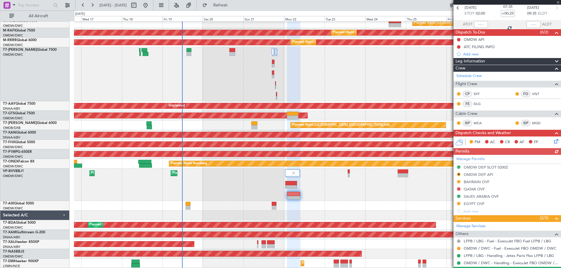
scroll to position [0, 0]
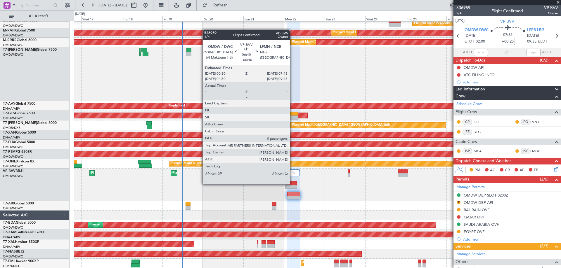
click at [292, 184] on div at bounding box center [290, 183] width 11 height 4
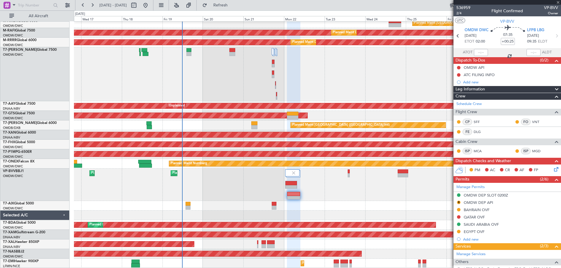
type input "+00:40"
type input "0"
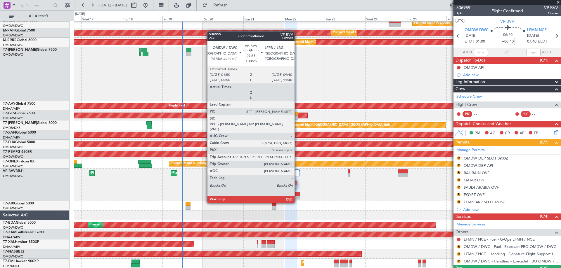
click at [297, 192] on div at bounding box center [293, 194] width 13 height 4
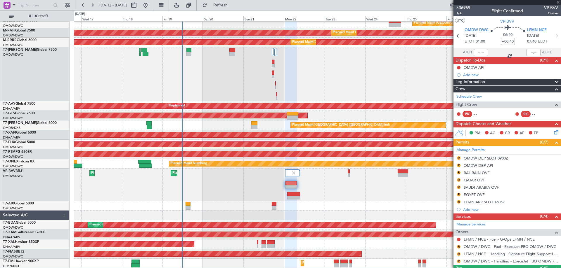
type input "+00:25"
type input "3"
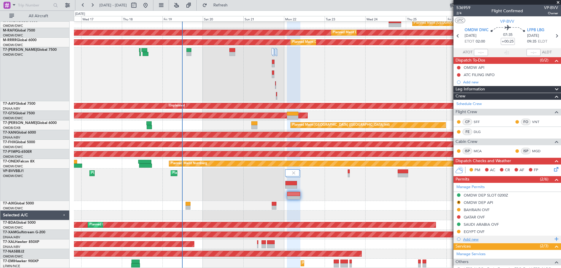
scroll to position [82, 0]
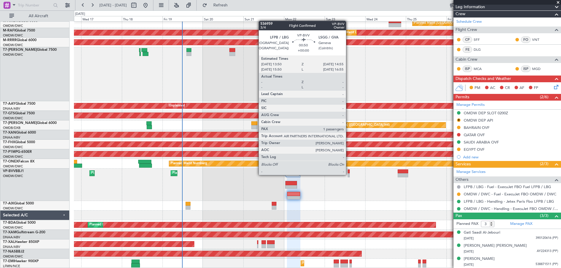
click at [348, 175] on div at bounding box center [349, 175] width 2 height 4
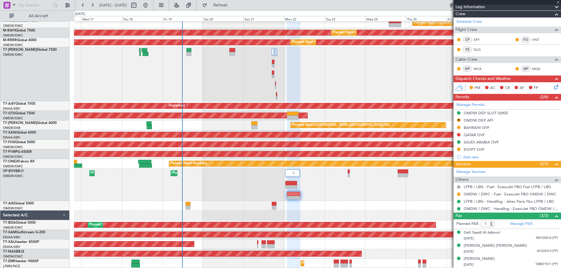
scroll to position [0, 0]
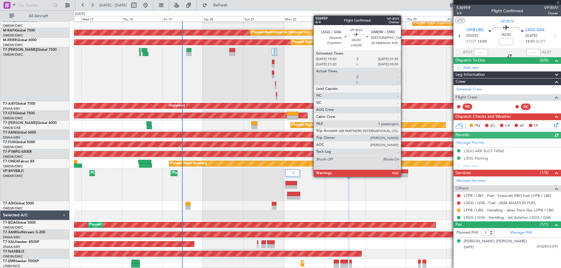
click at [403, 176] on div at bounding box center [402, 175] width 11 height 4
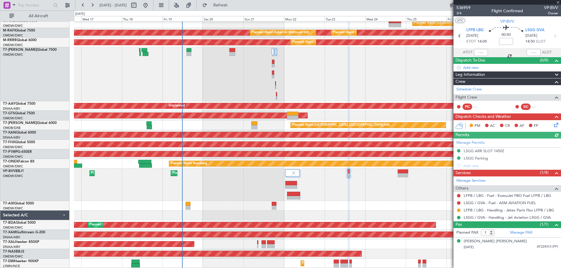
type input "2"
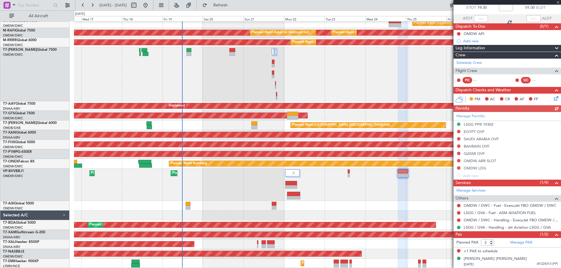
scroll to position [40, 0]
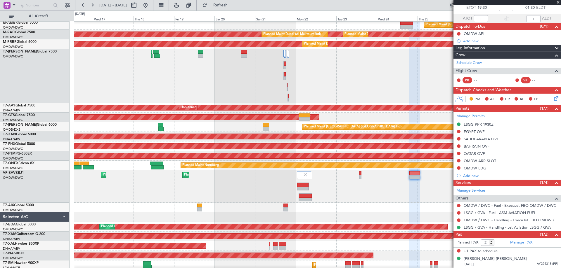
click at [235, 196] on div "Planned Maint Dubai (Al Maktoum Intl) Planned Maint Dubai (Al Maktoum Intl)" at bounding box center [317, 187] width 487 height 32
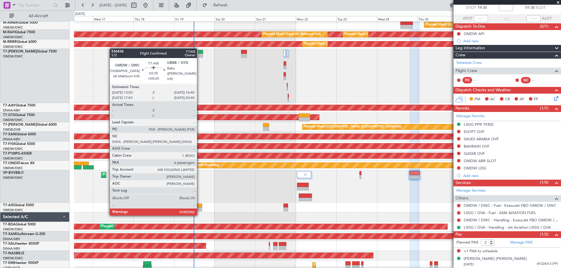
click at [199, 209] on div at bounding box center [199, 210] width 5 height 4
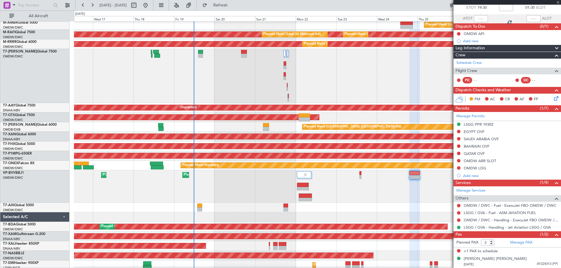
type input "+00:25"
type input "6"
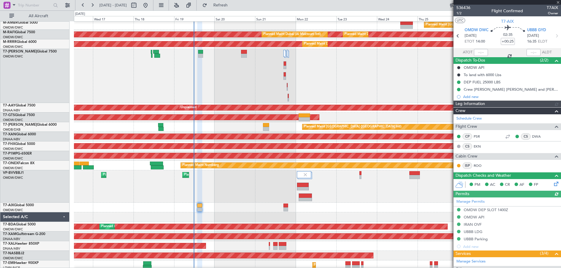
type input "[PERSON_NAME] ([PERSON_NAME])"
type input "7216"
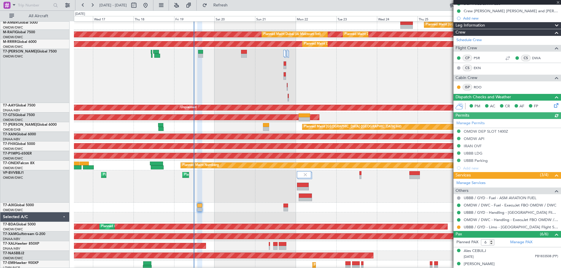
scroll to position [136, 0]
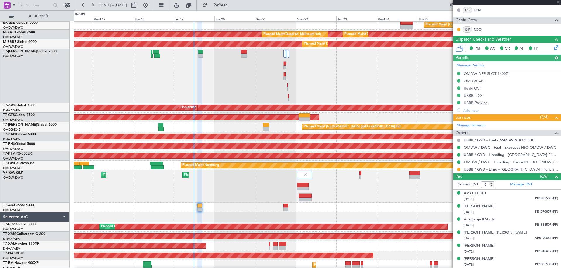
click at [496, 169] on link "UBBB / GYD - Limo - Balkan Flight Support" at bounding box center [510, 169] width 94 height 5
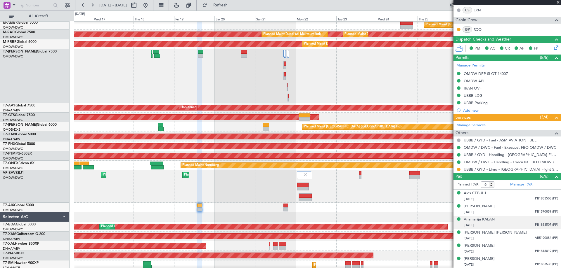
scroll to position [42, 0]
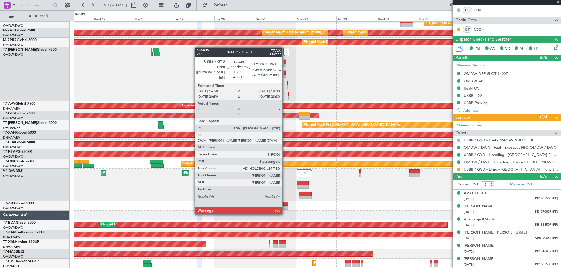
click at [285, 208] on div at bounding box center [285, 208] width 5 height 4
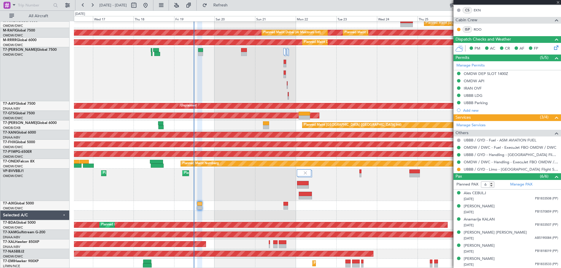
type input "+00:15"
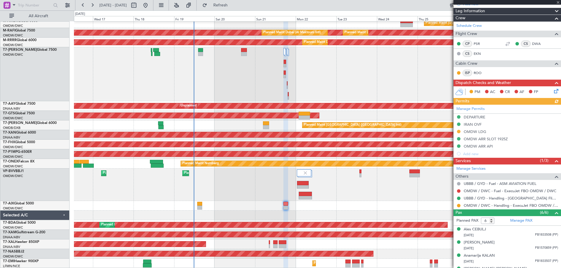
scroll to position [122, 0]
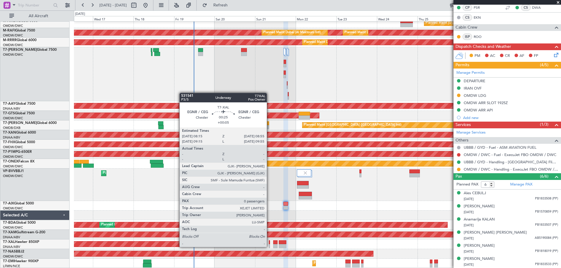
click at [269, 247] on div at bounding box center [269, 246] width 1 height 4
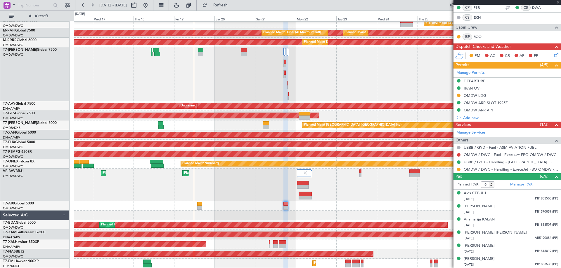
type input "+00:05"
type input "0"
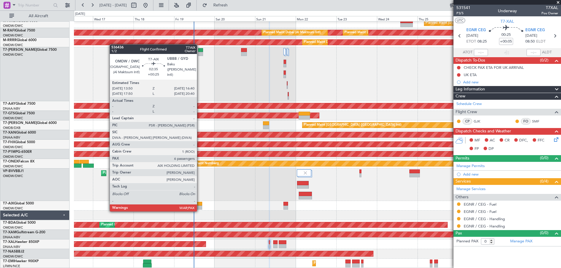
click at [199, 205] on div at bounding box center [199, 204] width 5 height 4
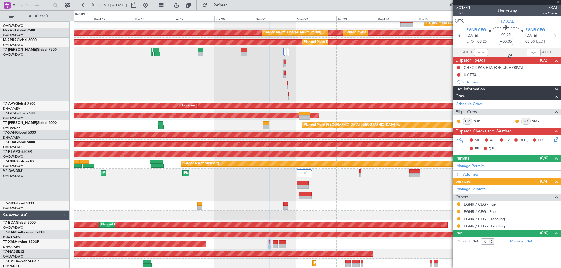
type input "+00:25"
type input "6"
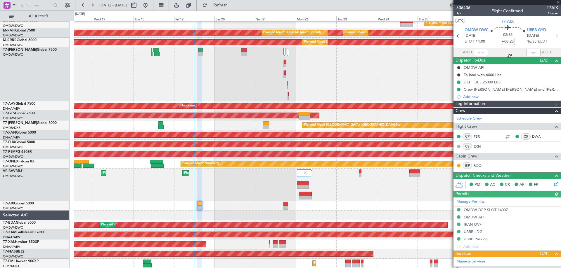
type input "[PERSON_NAME] ([PERSON_NAME])"
type input "7216"
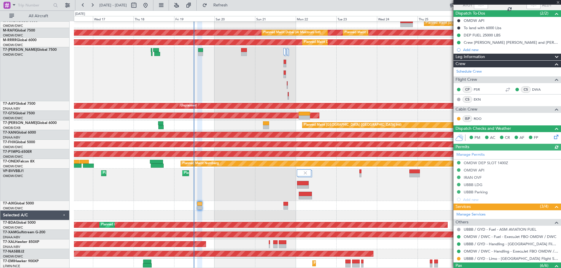
scroll to position [136, 0]
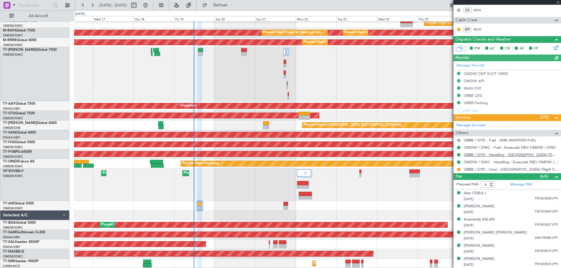
click at [505, 154] on link "UBBB / GYD - Handling - Balkan Flight Support" at bounding box center [510, 154] width 94 height 5
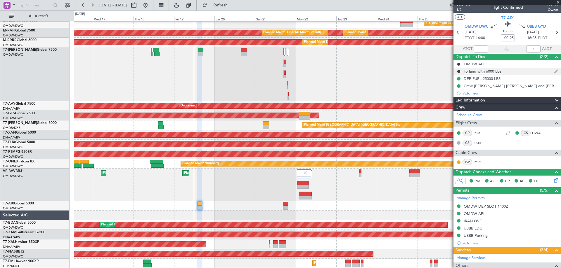
scroll to position [0, 0]
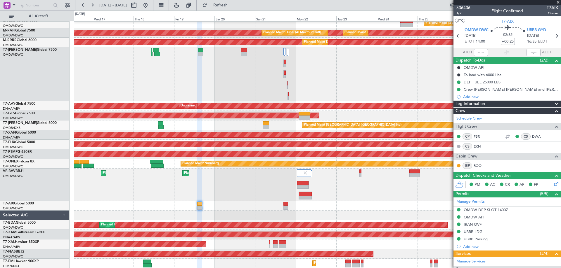
click at [557, 3] on span at bounding box center [558, 2] width 6 height 5
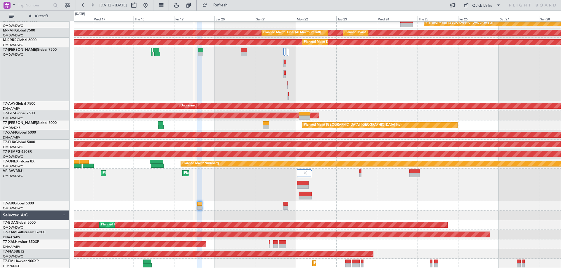
type input "0"
click at [520, 62] on div "Planned Maint Dubai (Al Maktoum Intl)" at bounding box center [317, 74] width 487 height 54
